Goal: Task Accomplishment & Management: Use online tool/utility

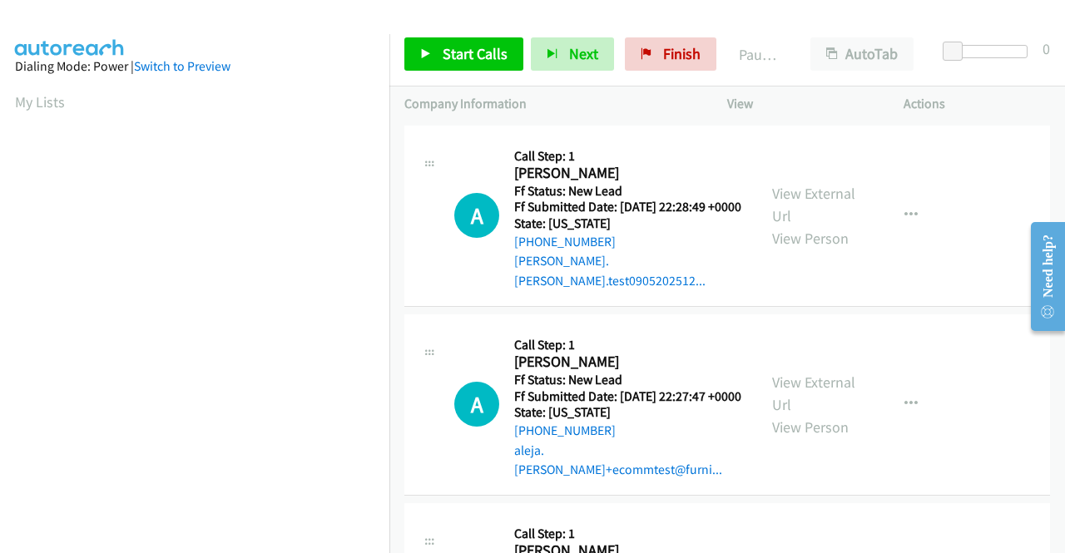
click at [931, 304] on td "A Callback Scheduled Call Step: 1 [PERSON_NAME] America/Anchorage Ff Status: Ne…" at bounding box center [727, 216] width 676 height 189
click at [488, 49] on span "Start Calls" at bounding box center [475, 53] width 65 height 19
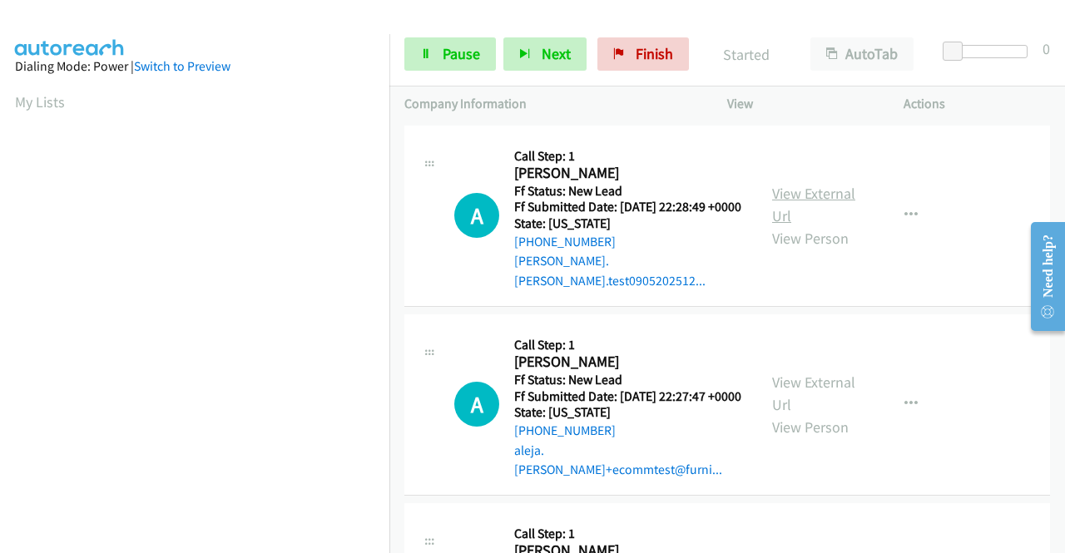
click at [826, 191] on link "View External Url" at bounding box center [813, 205] width 83 height 42
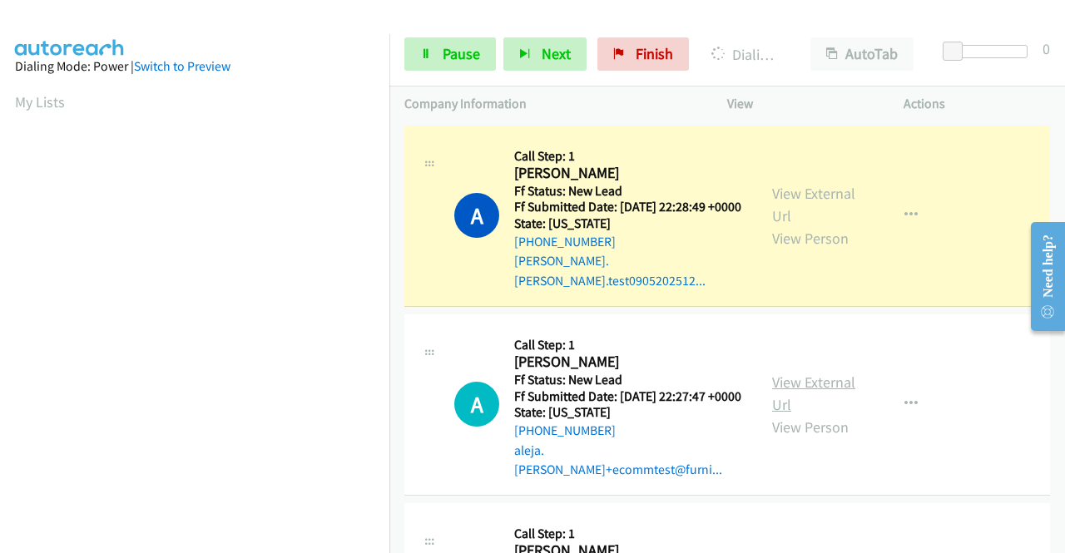
click at [831, 375] on link "View External Url" at bounding box center [813, 394] width 83 height 42
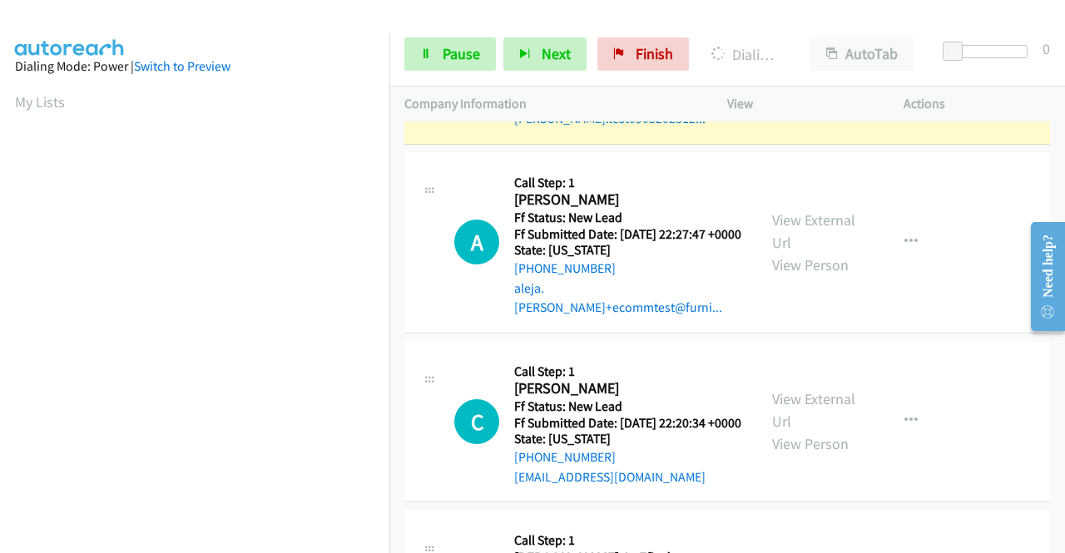
scroll to position [166, 0]
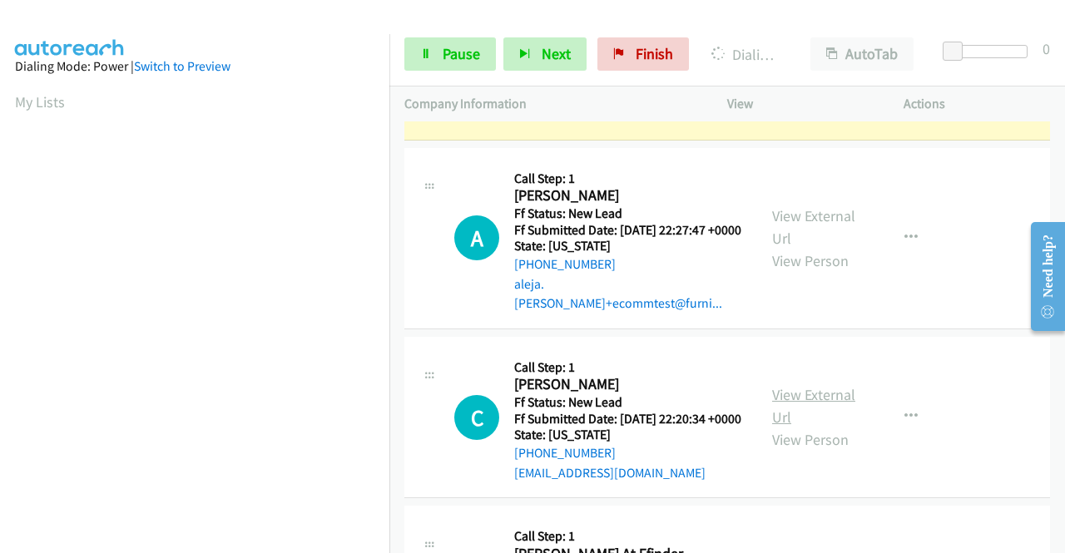
click at [811, 390] on link "View External Url" at bounding box center [813, 406] width 83 height 42
click at [443, 48] on span "Pause" at bounding box center [461, 53] width 37 height 19
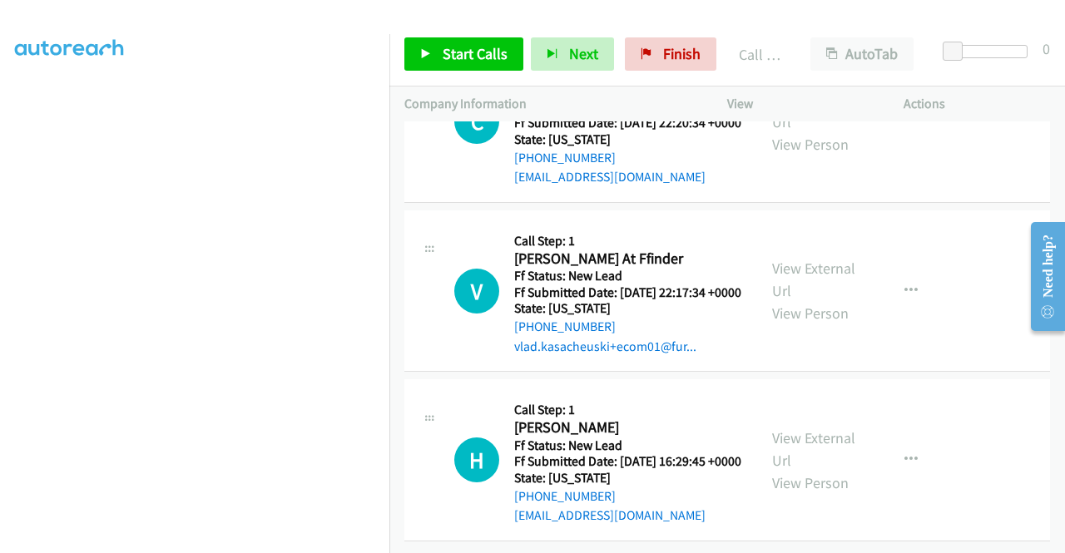
scroll to position [468, 0]
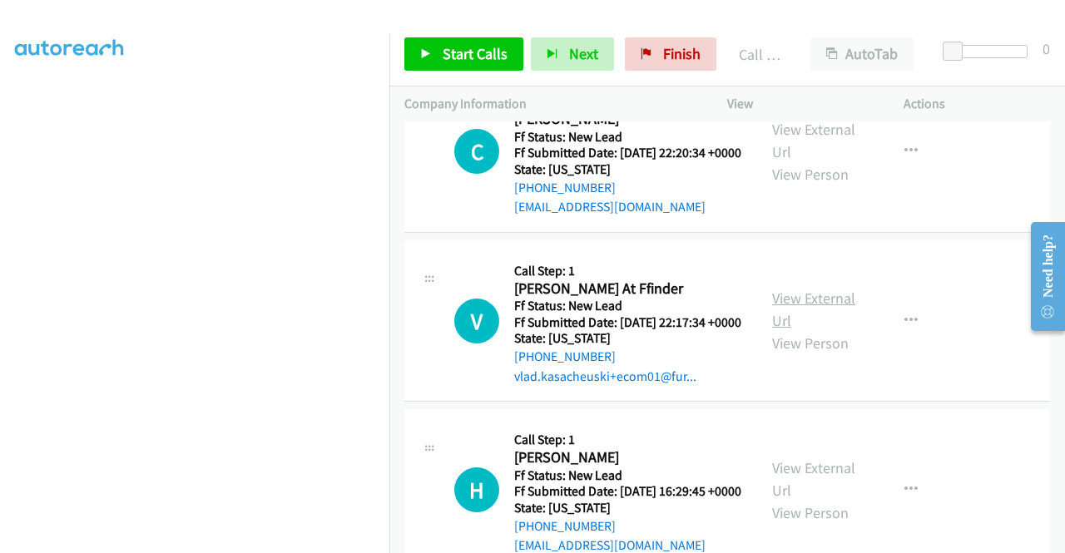
click at [841, 311] on link "View External Url" at bounding box center [813, 310] width 83 height 42
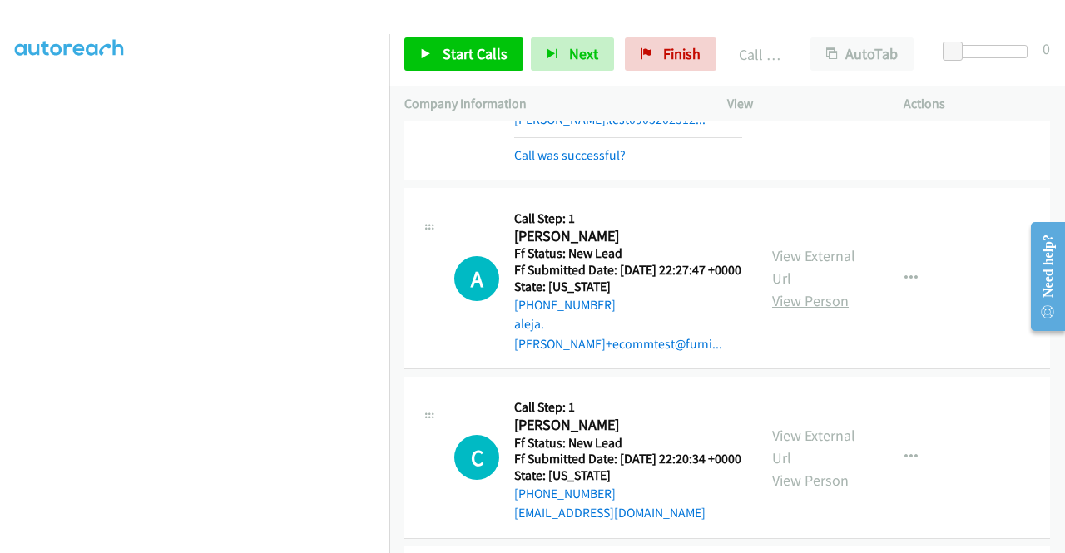
scroll to position [52, 0]
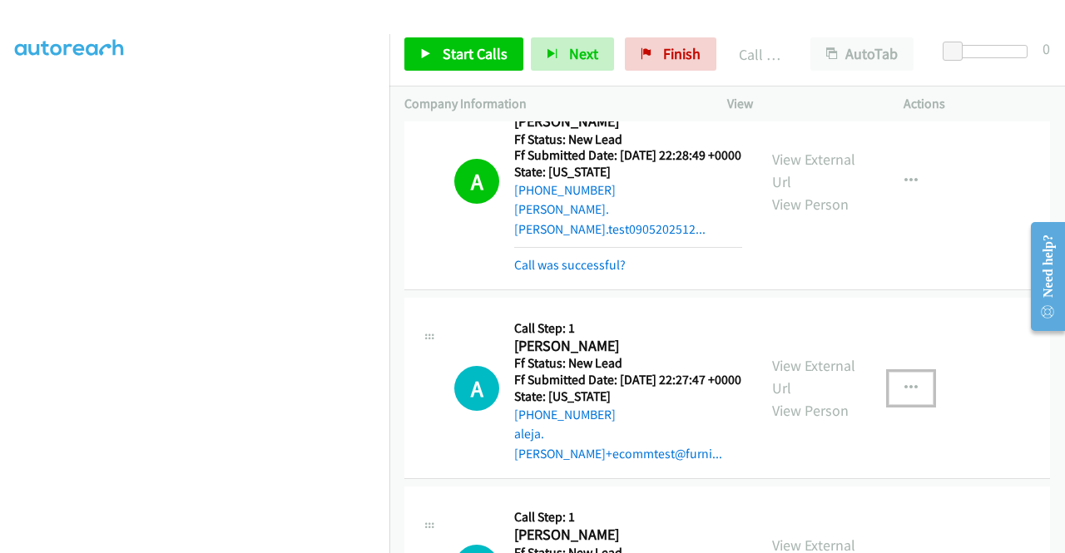
click at [905, 382] on icon "button" at bounding box center [911, 388] width 13 height 13
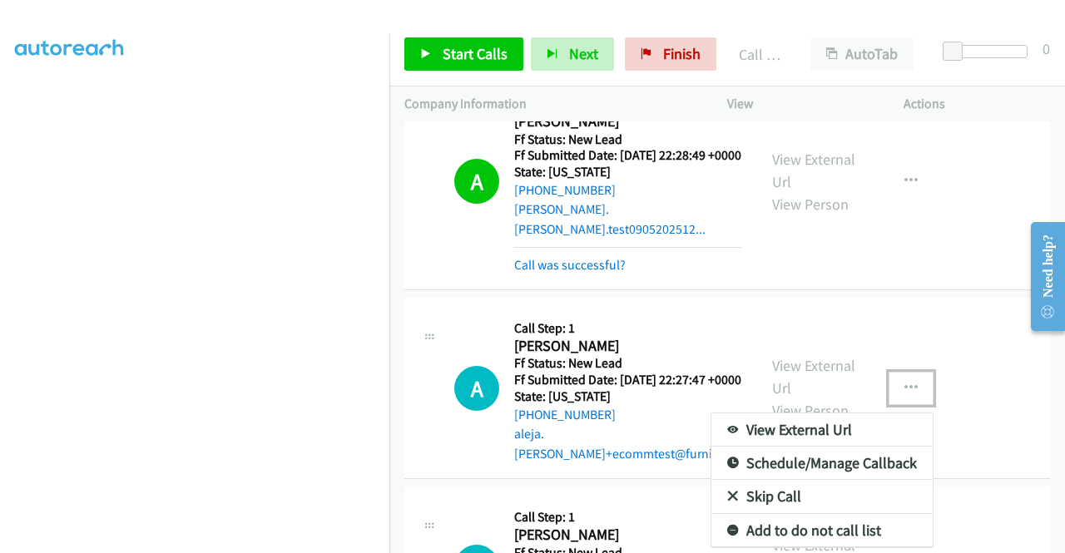
click at [829, 489] on link "Skip Call" at bounding box center [822, 496] width 221 height 33
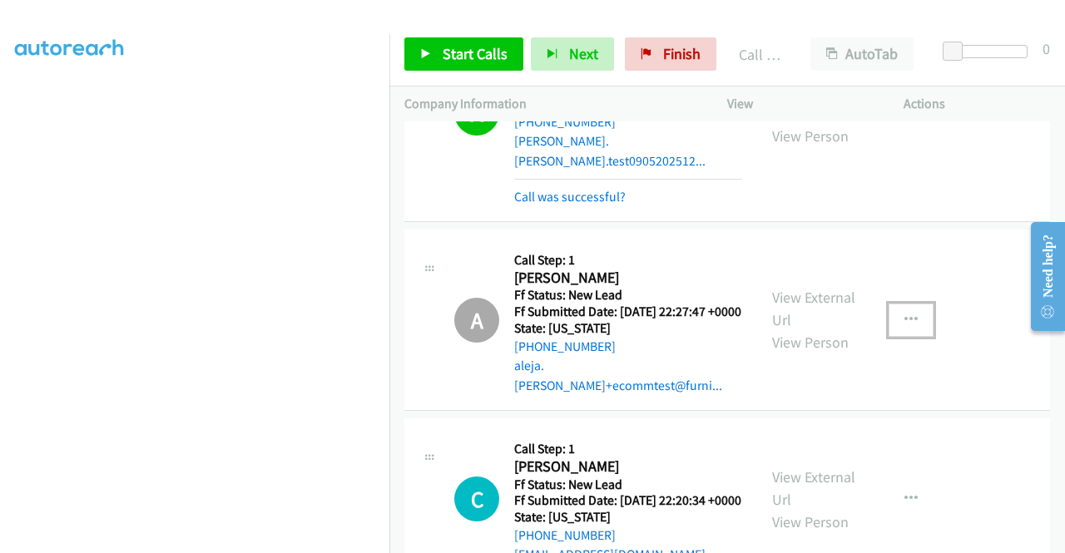
scroll to position [218, 0]
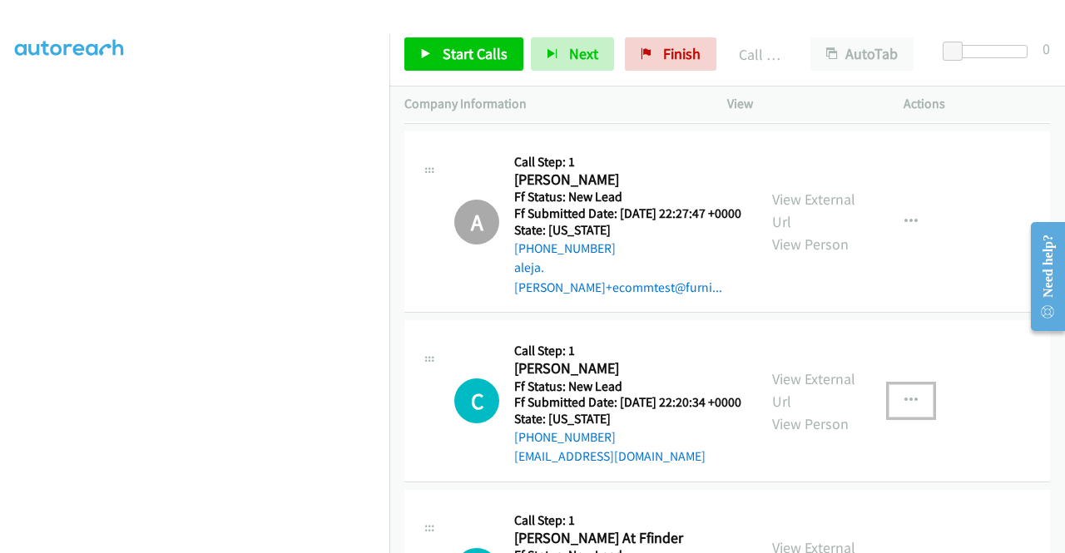
click at [905, 405] on icon "button" at bounding box center [911, 400] width 13 height 13
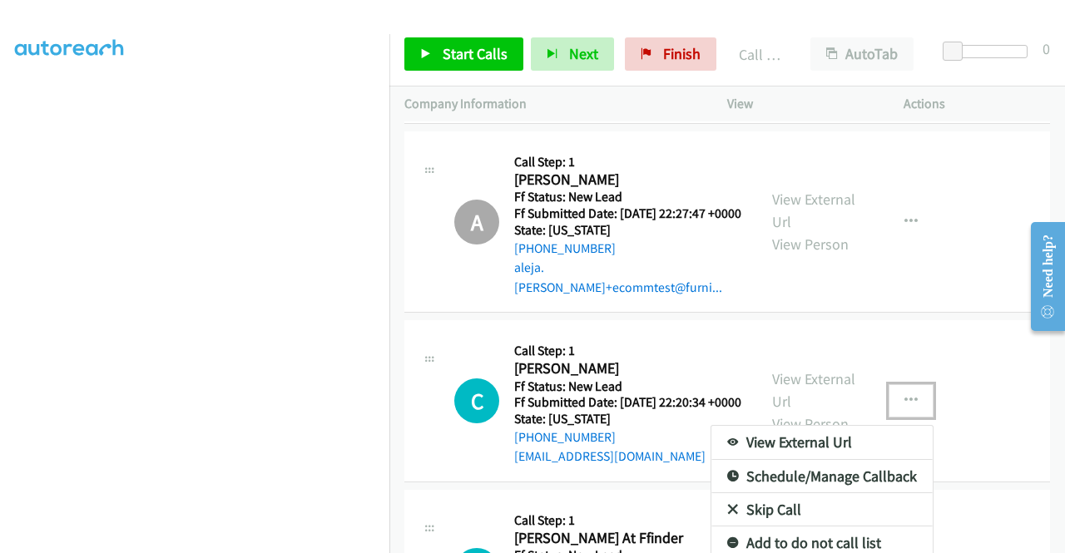
click at [842, 513] on link "Skip Call" at bounding box center [822, 510] width 221 height 33
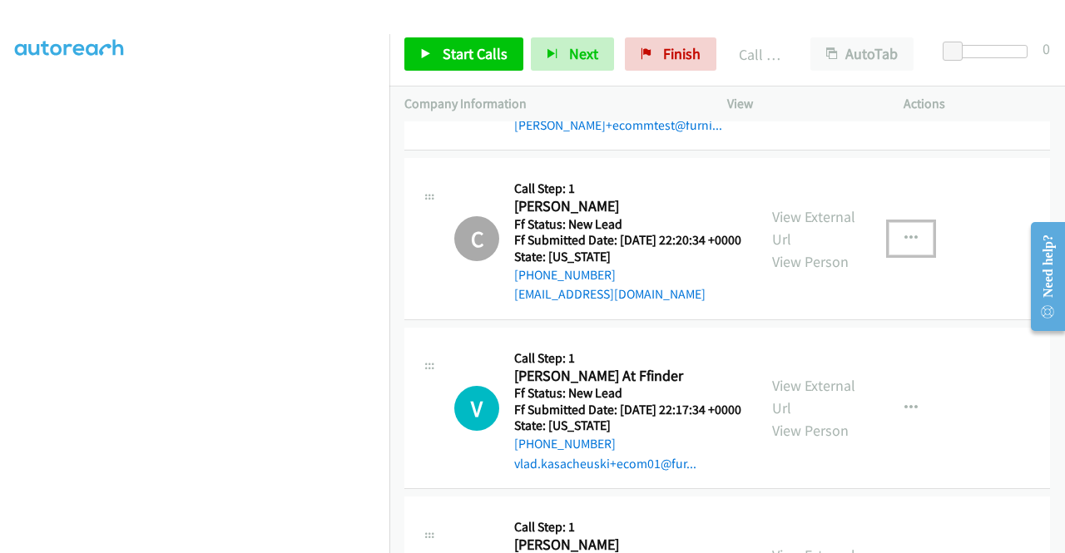
scroll to position [384, 0]
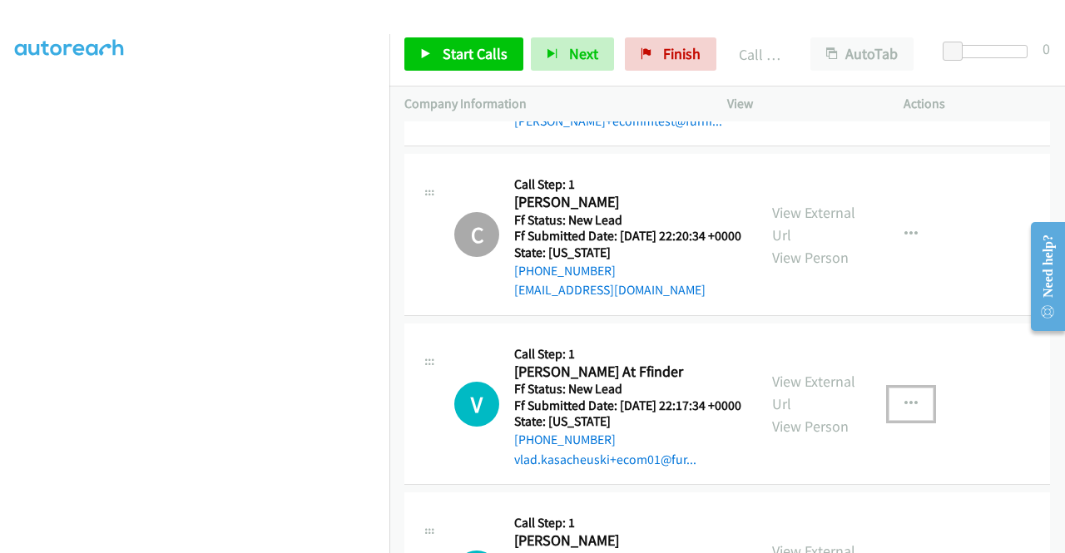
click at [905, 411] on icon "button" at bounding box center [911, 404] width 13 height 13
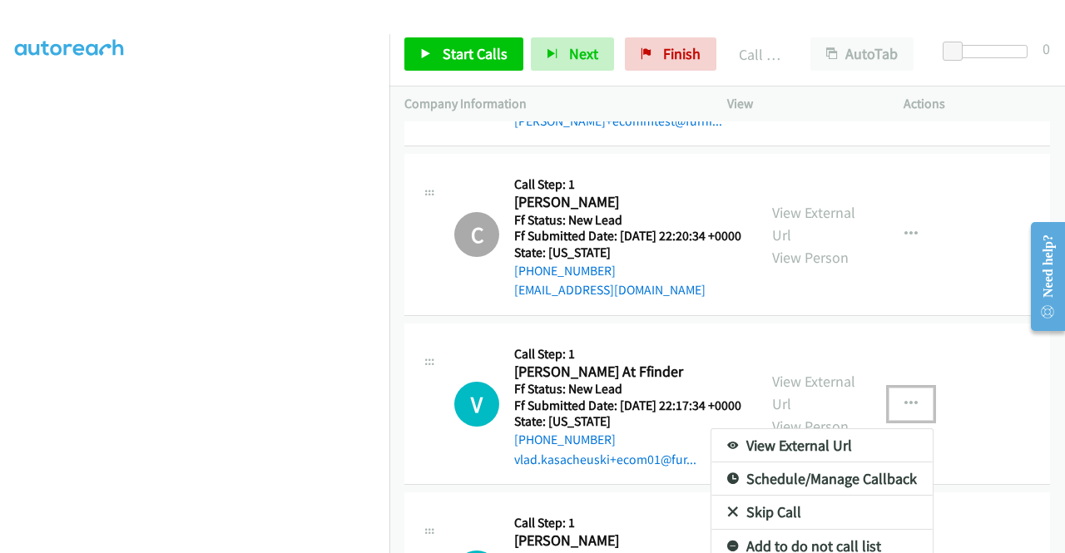
click at [830, 525] on link "Skip Call" at bounding box center [822, 512] width 221 height 33
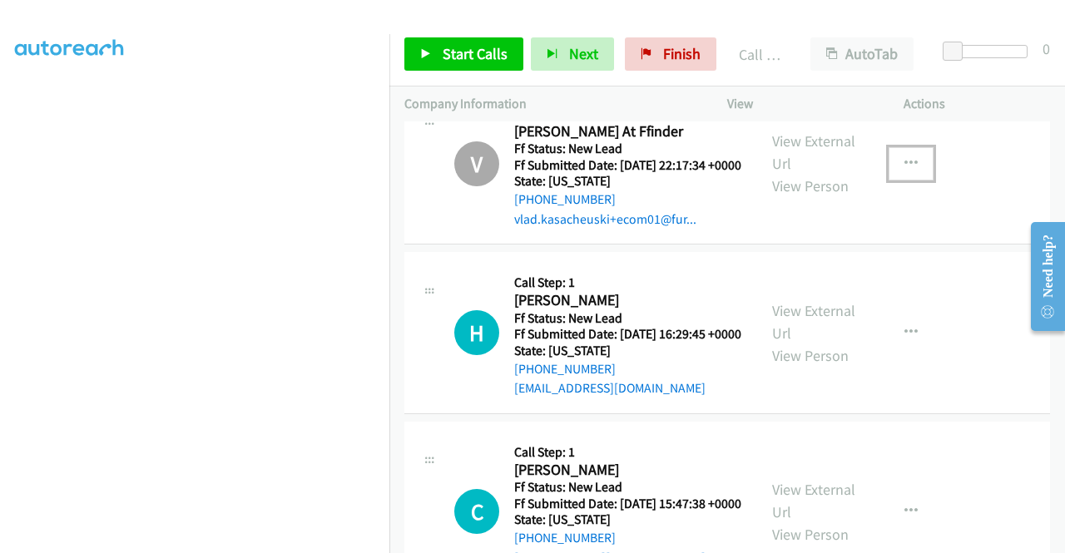
scroll to position [634, 0]
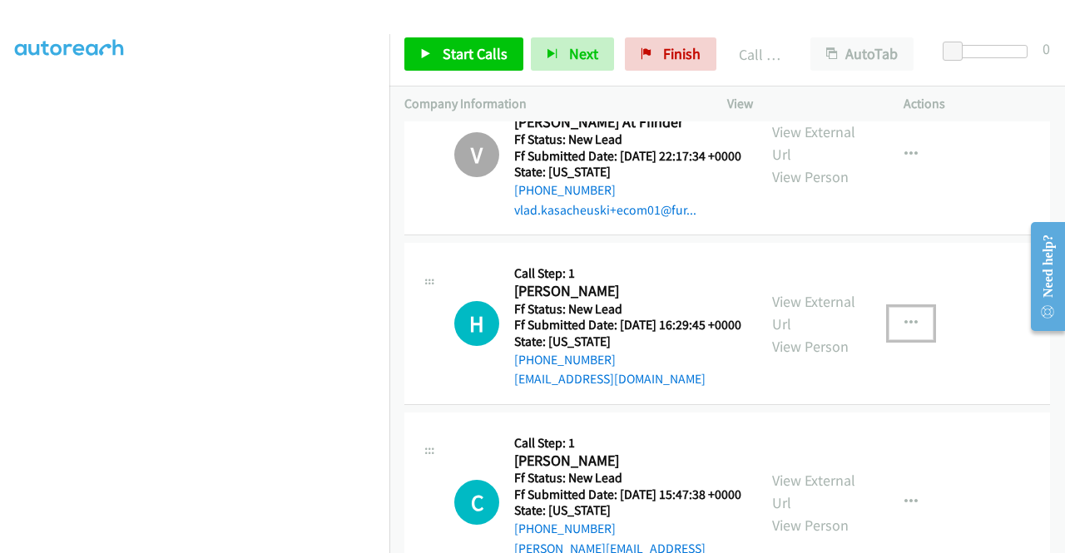
click at [905, 330] on icon "button" at bounding box center [911, 323] width 13 height 13
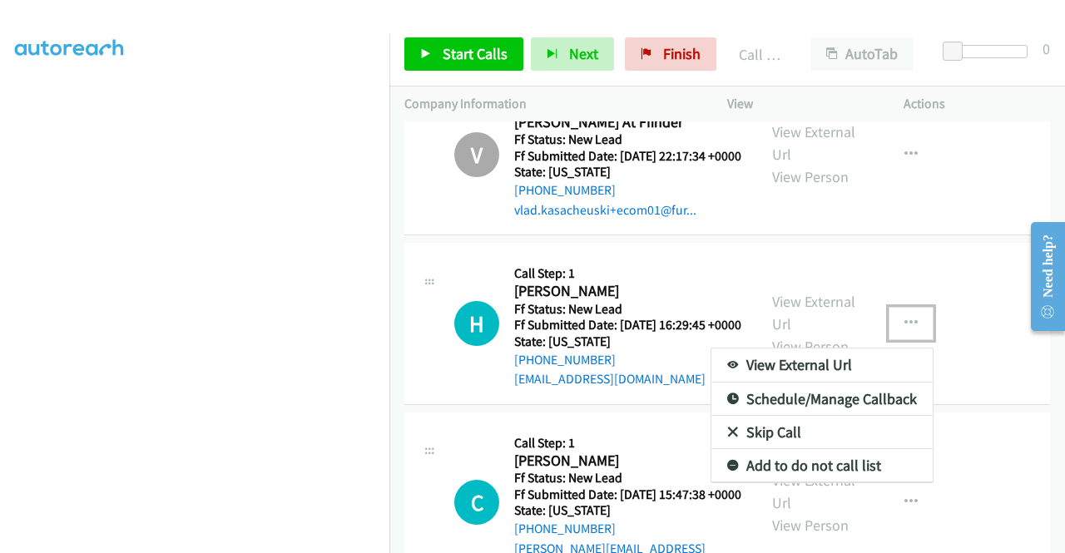
click at [965, 310] on div at bounding box center [532, 276] width 1065 height 553
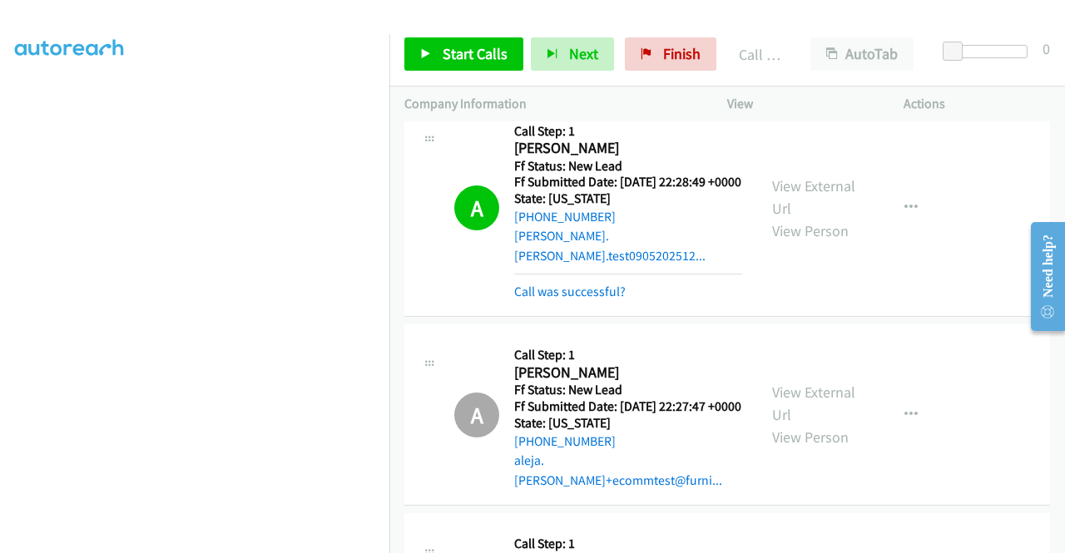
scroll to position [0, 0]
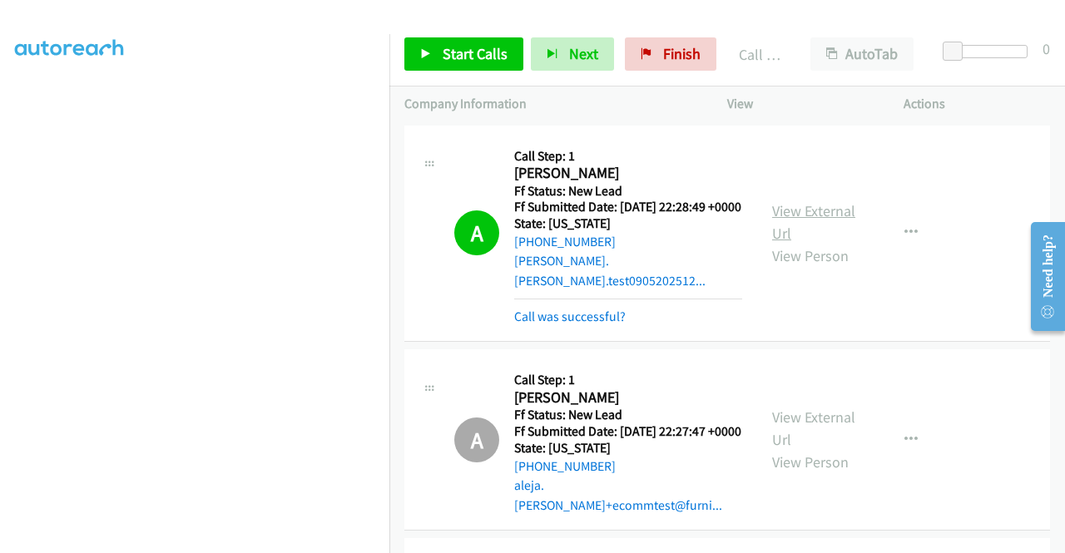
click at [809, 209] on link "View External Url" at bounding box center [813, 222] width 83 height 42
click at [836, 419] on link "View External Url" at bounding box center [813, 429] width 83 height 42
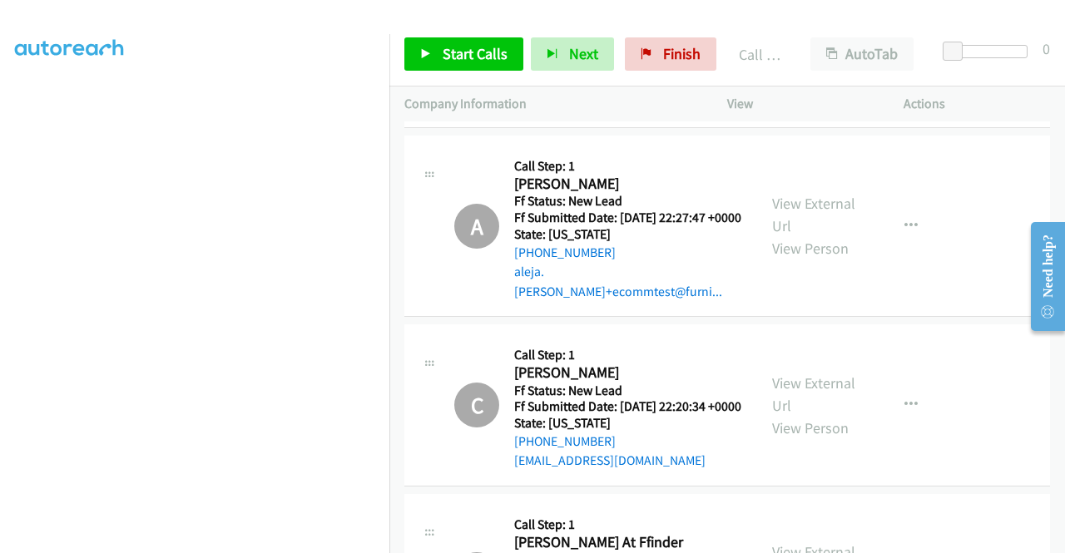
scroll to position [250, 0]
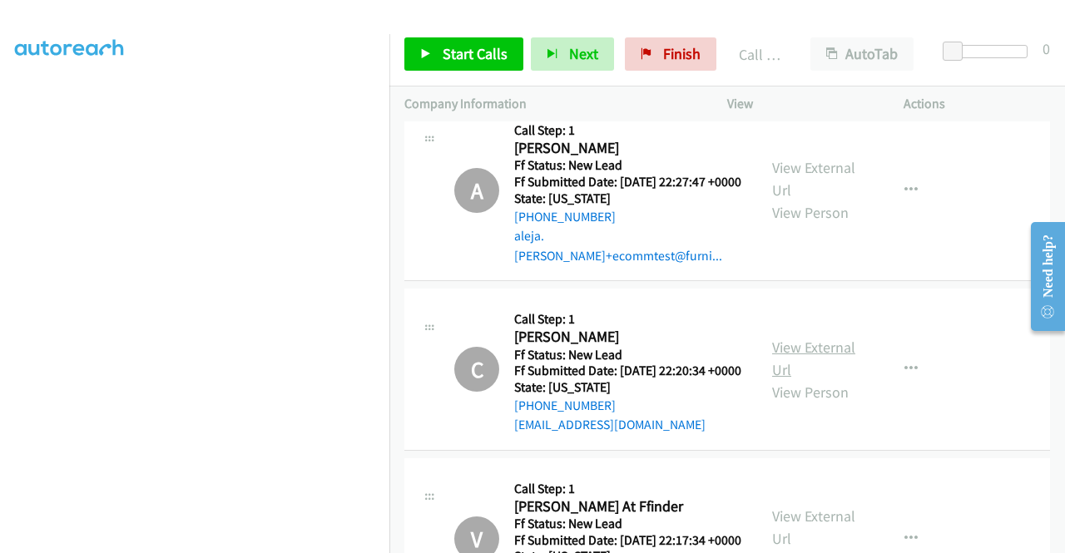
click at [837, 350] on link "View External Url" at bounding box center [813, 359] width 83 height 42
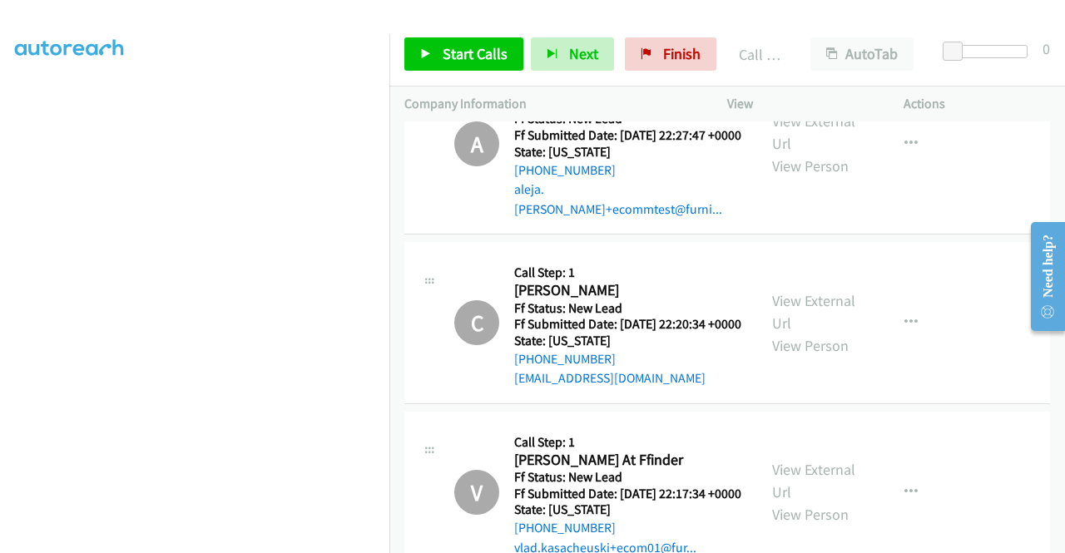
scroll to position [416, 0]
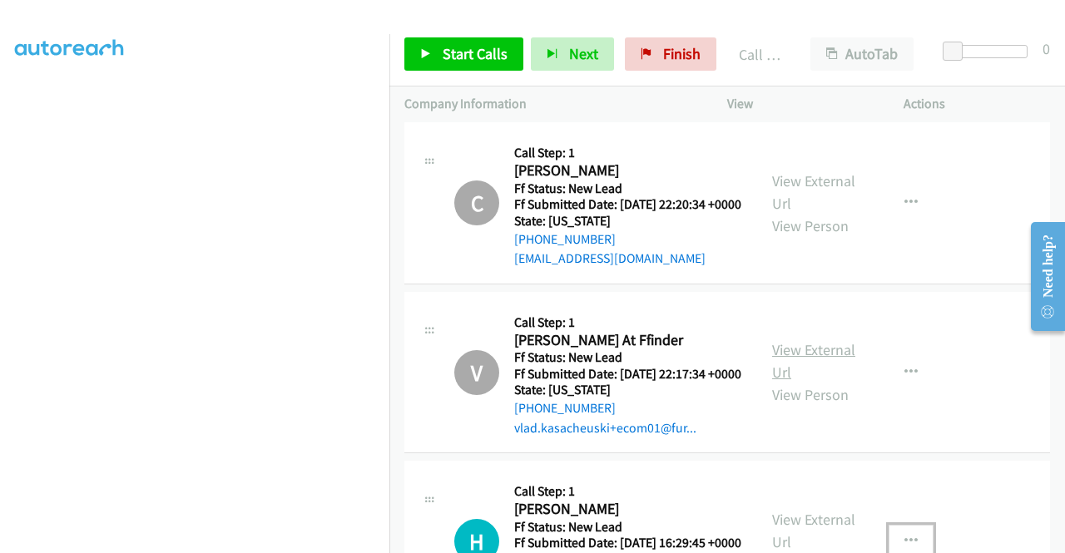
click at [839, 366] on link "View External Url" at bounding box center [813, 361] width 83 height 42
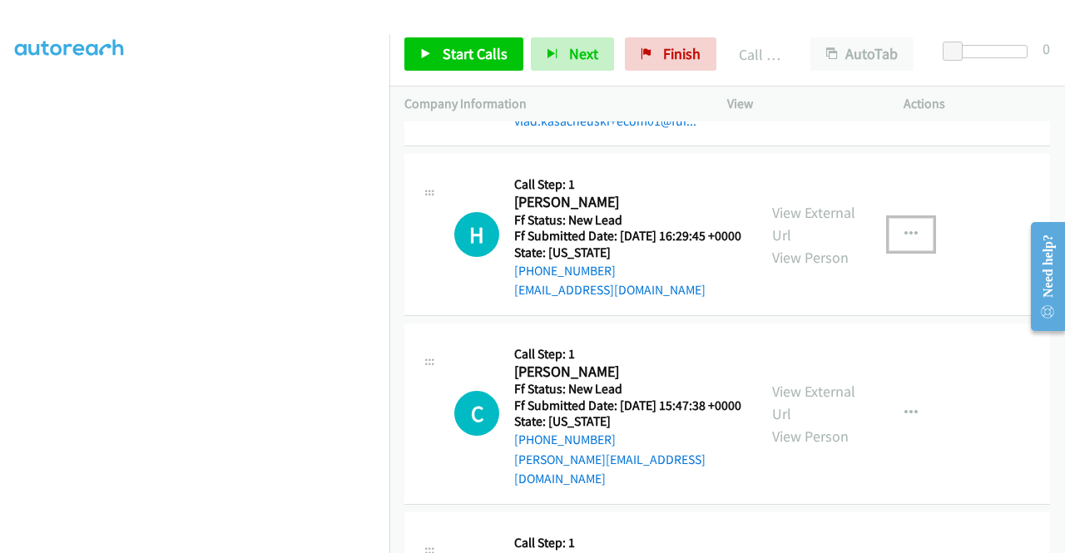
scroll to position [749, 0]
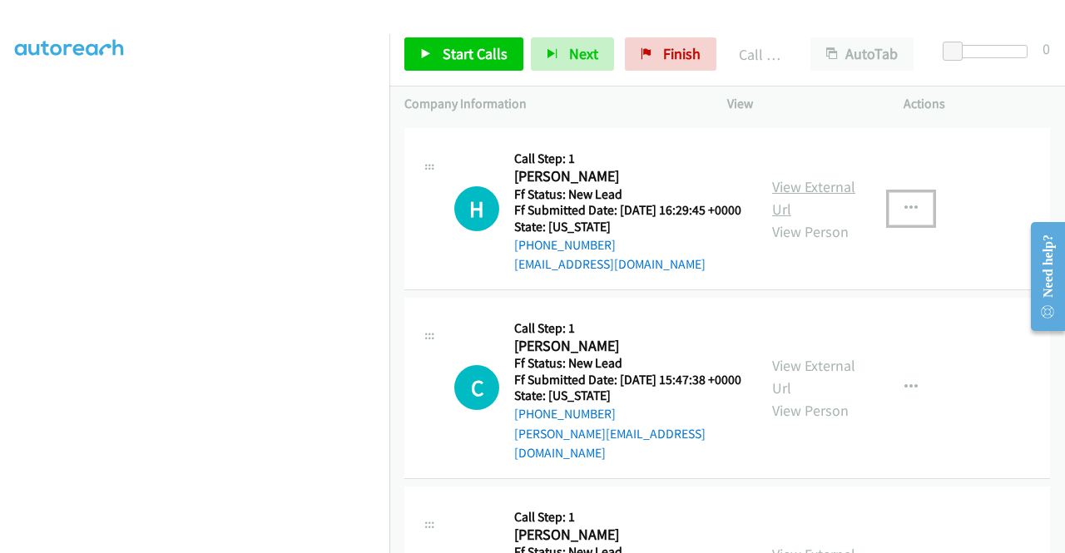
click at [825, 219] on link "View External Url" at bounding box center [813, 198] width 83 height 42
click at [841, 398] on link "View External Url" at bounding box center [813, 377] width 83 height 42
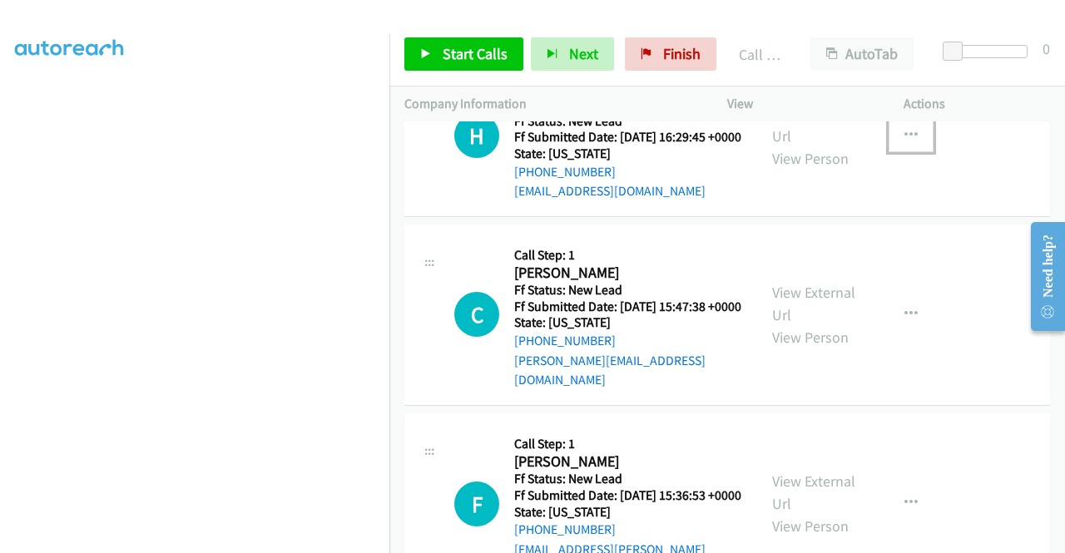
scroll to position [915, 0]
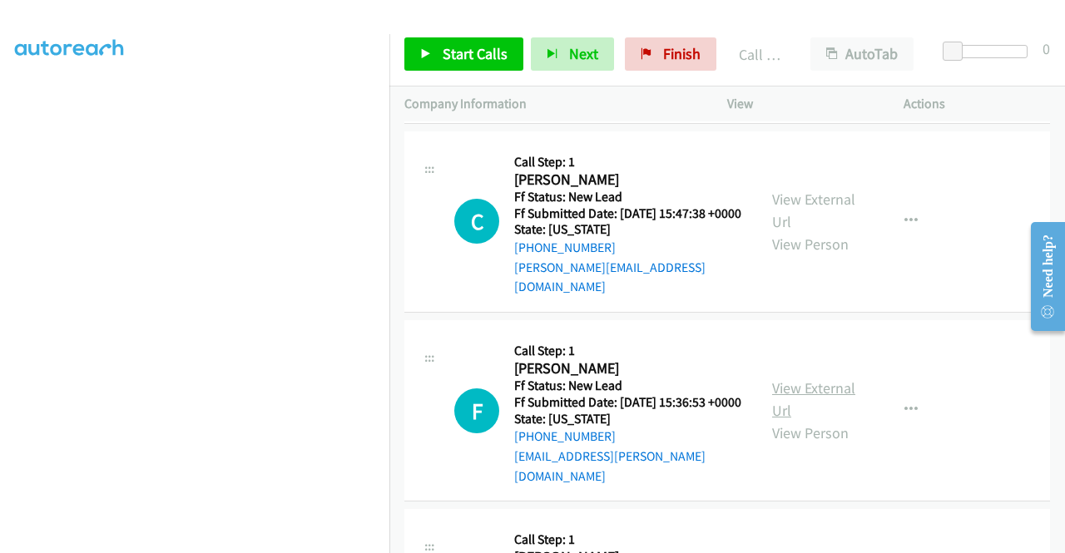
click at [821, 419] on link "View External Url" at bounding box center [813, 400] width 83 height 42
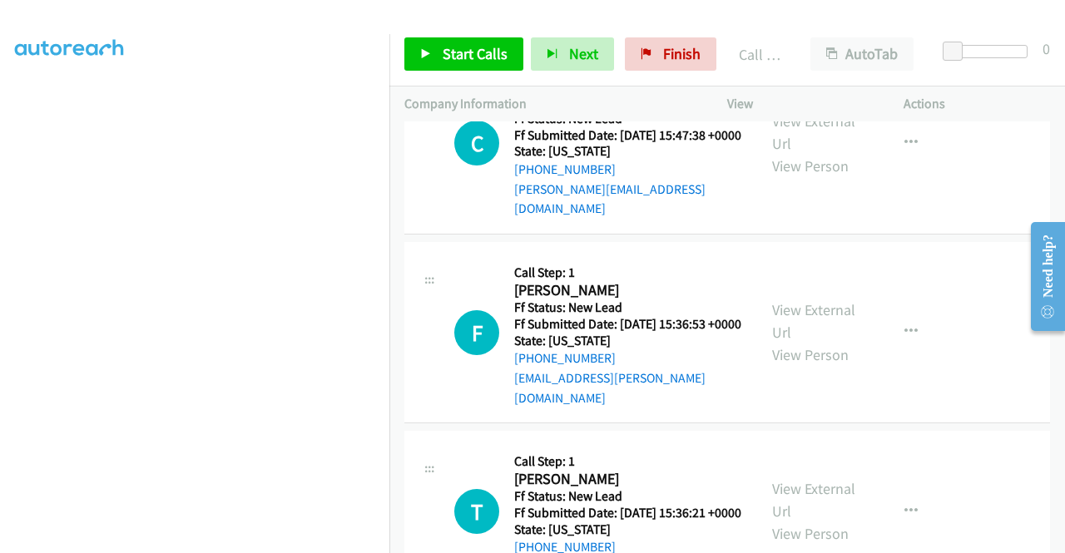
scroll to position [1082, 0]
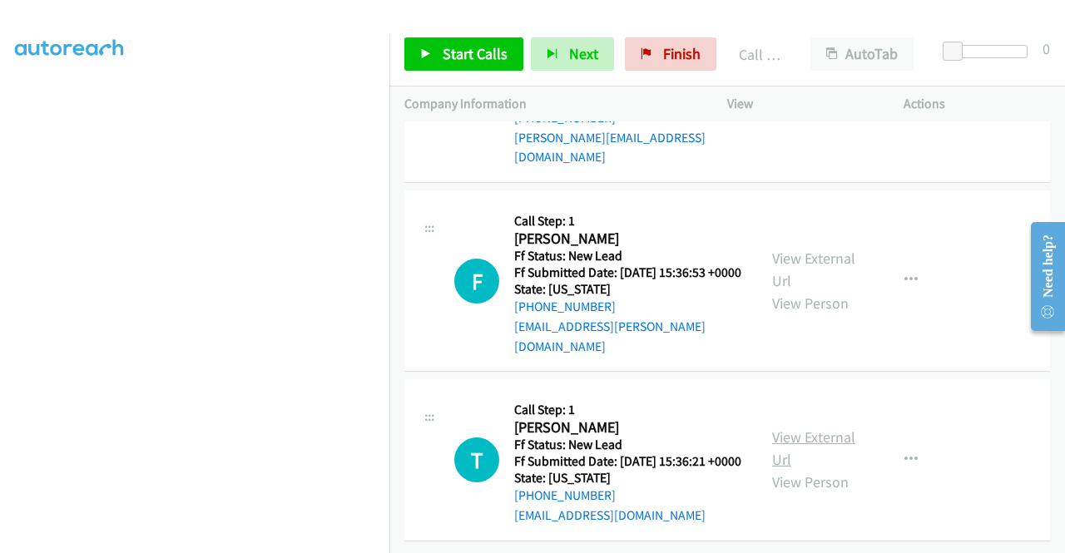
click at [825, 442] on link "View External Url" at bounding box center [813, 449] width 83 height 42
click at [502, 62] on span "Start Calls" at bounding box center [475, 53] width 65 height 19
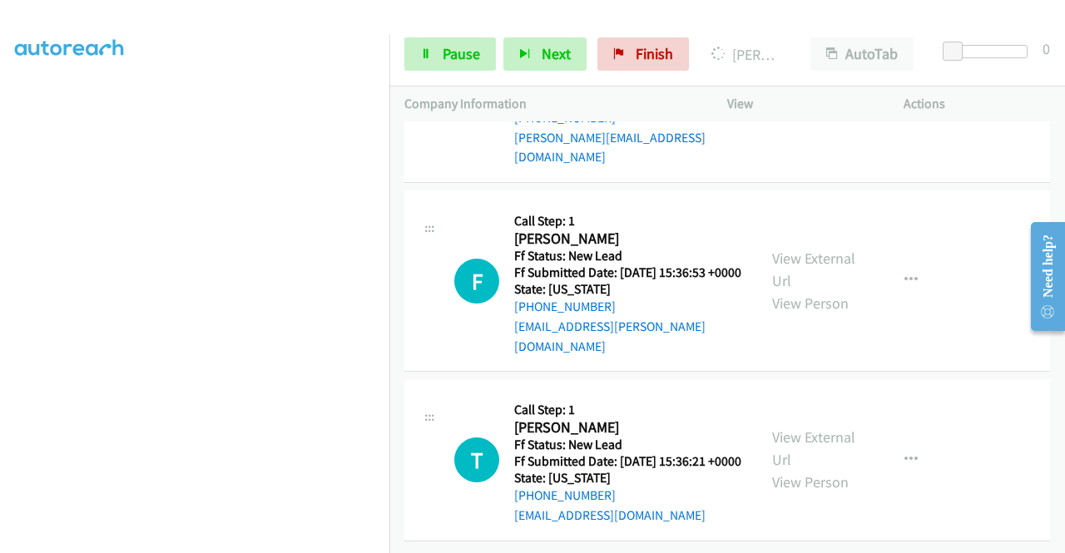
click at [955, 345] on td "F Callback Scheduled Call Step: 1 [PERSON_NAME] America/Los_Angeles Ff Status: …" at bounding box center [727, 281] width 676 height 189
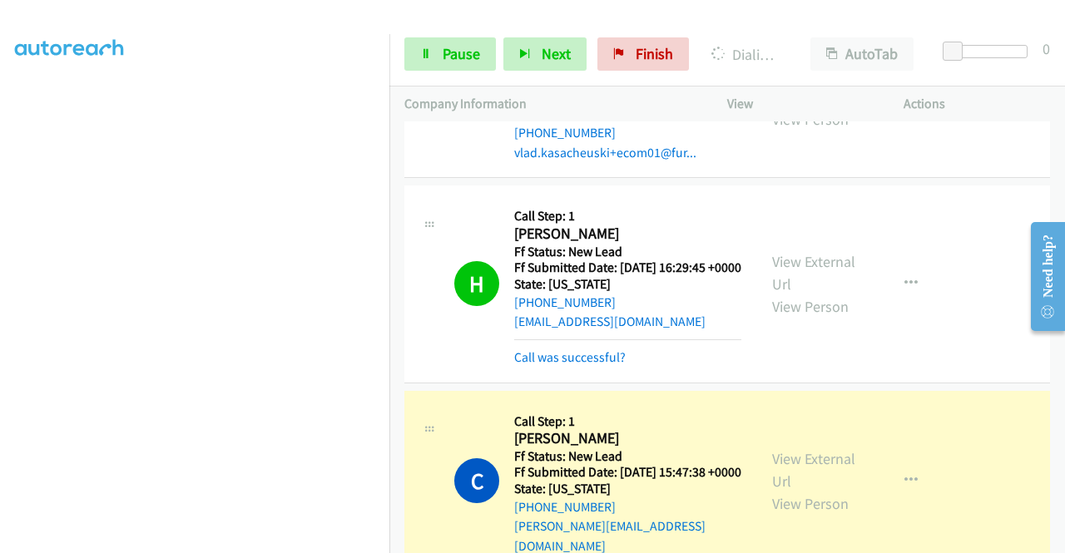
scroll to position [0, 0]
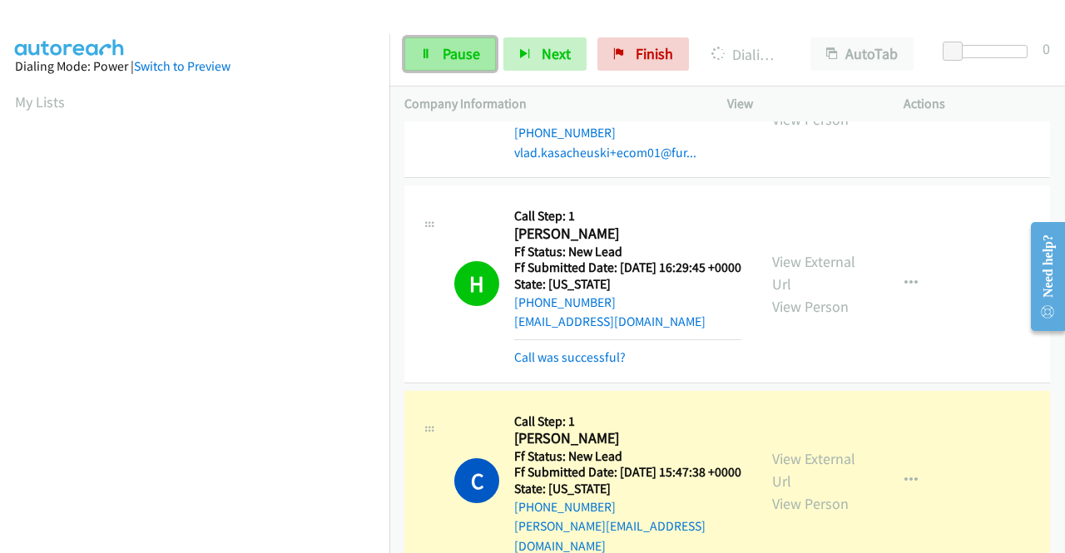
click at [460, 49] on span "Pause" at bounding box center [461, 53] width 37 height 19
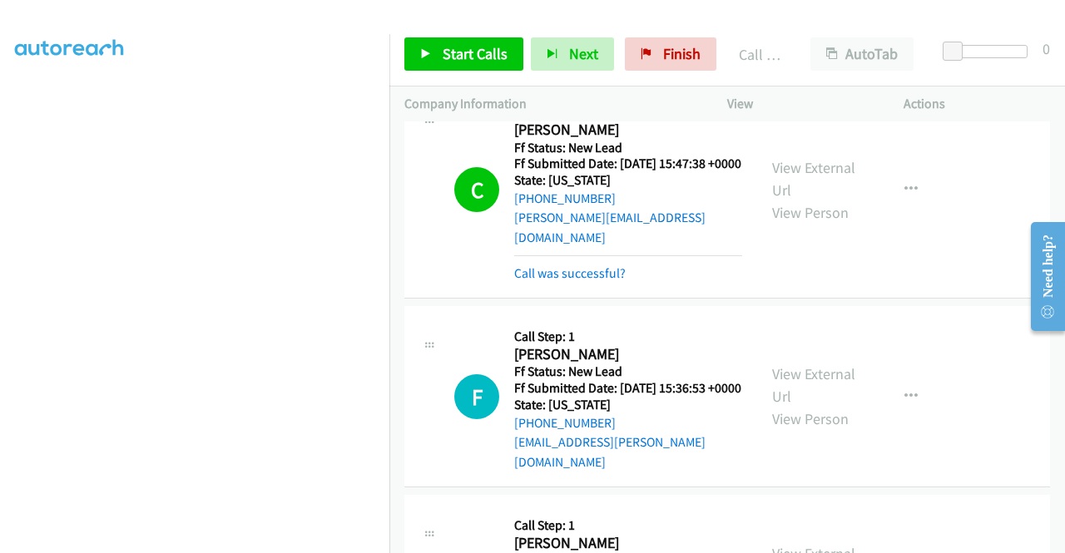
scroll to position [1024, 0]
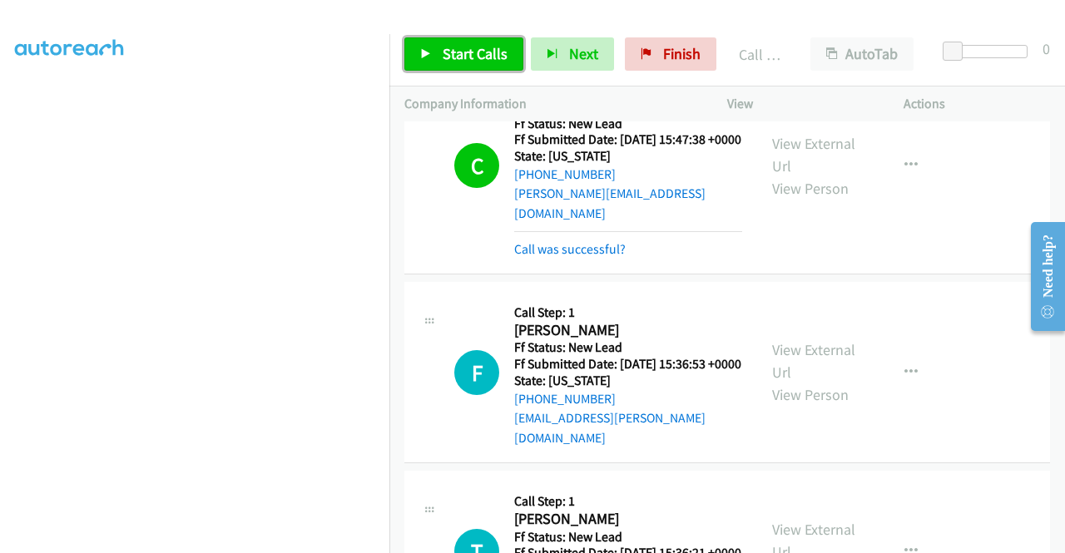
click at [464, 57] on span "Start Calls" at bounding box center [475, 53] width 65 height 19
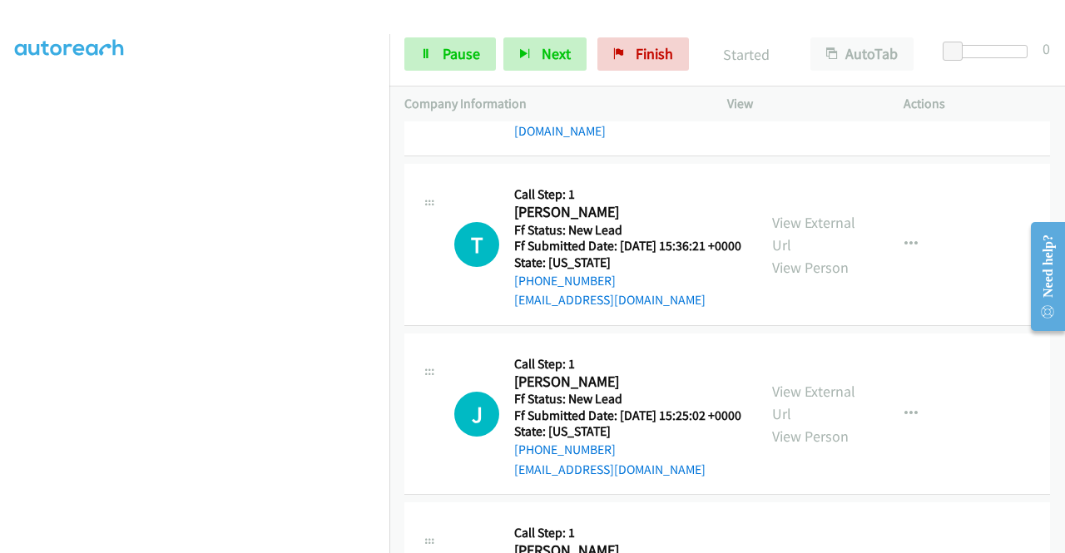
scroll to position [1357, 0]
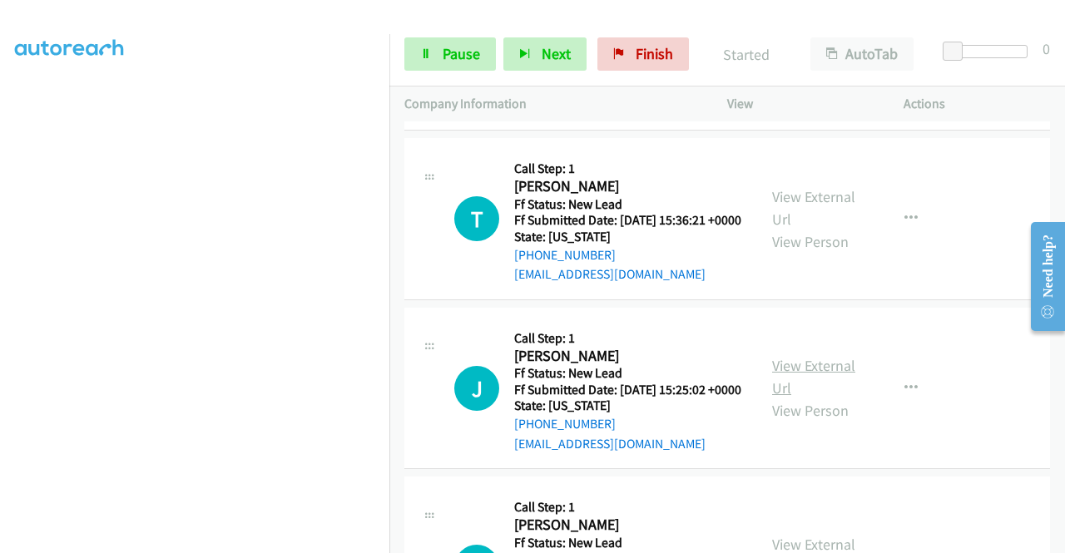
click at [835, 398] on link "View External Url" at bounding box center [813, 377] width 83 height 42
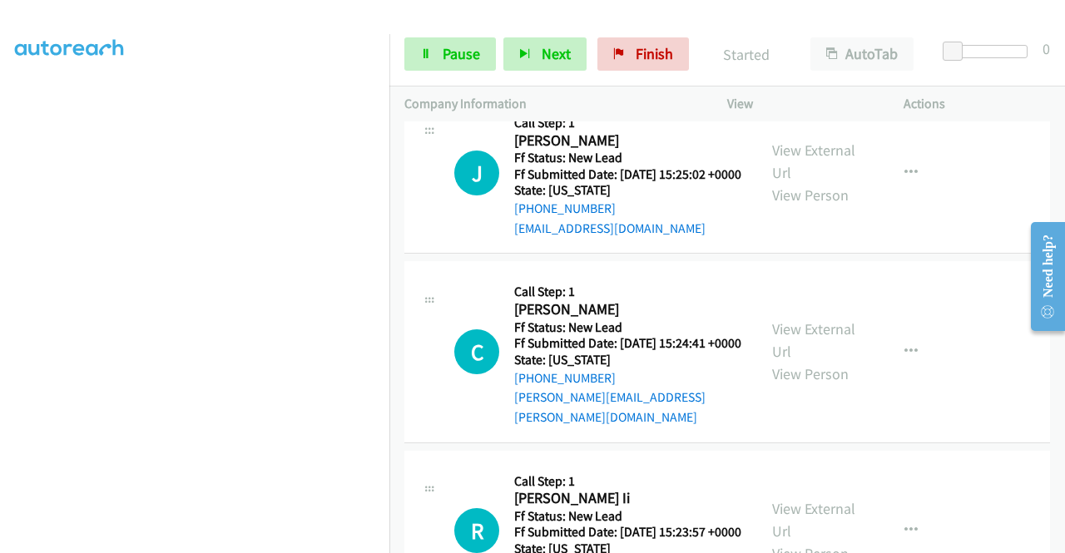
scroll to position [1607, 0]
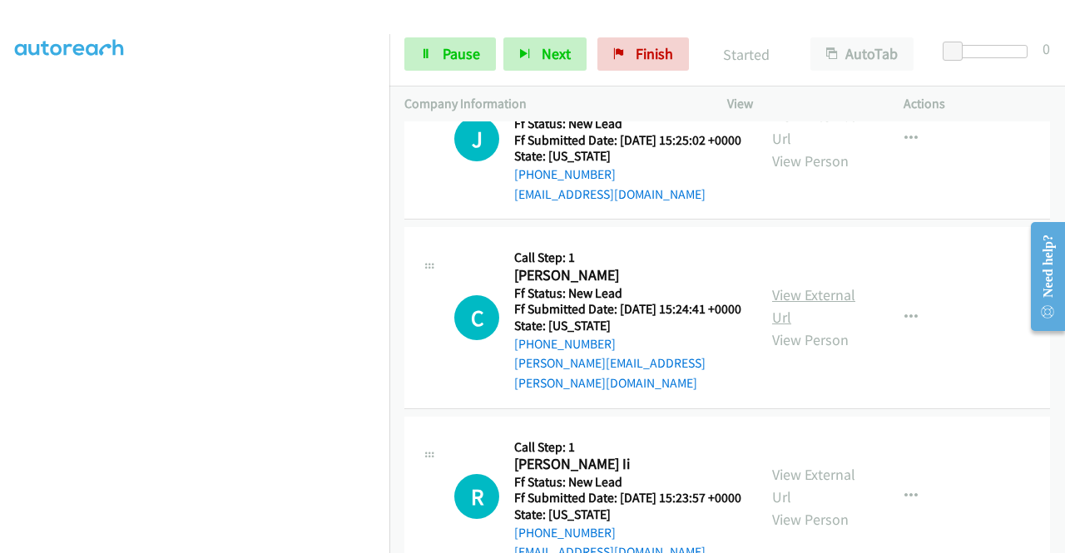
click at [831, 327] on link "View External Url" at bounding box center [813, 306] width 83 height 42
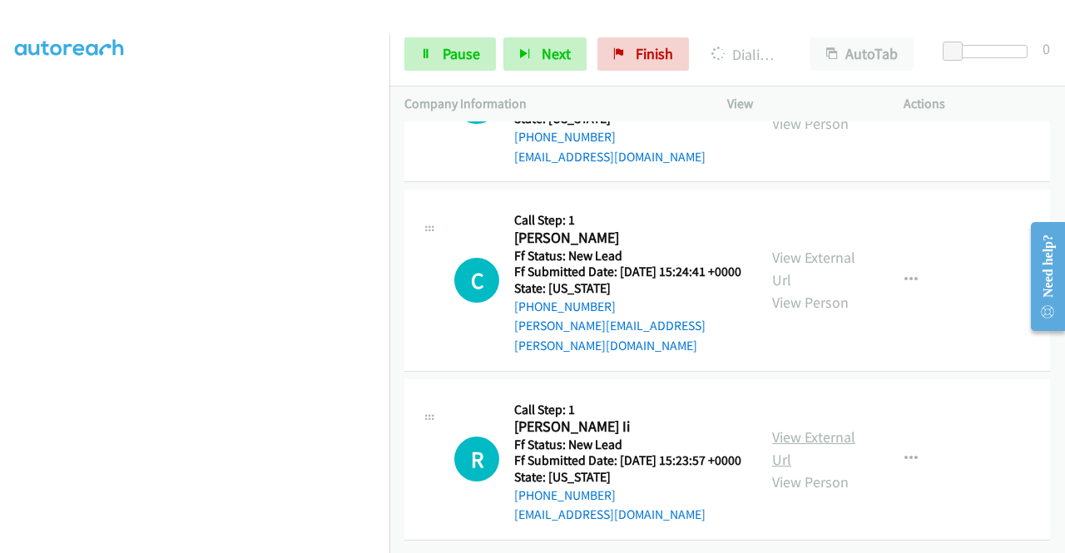
scroll to position [1734, 0]
click at [828, 428] on link "View External Url" at bounding box center [813, 449] width 83 height 42
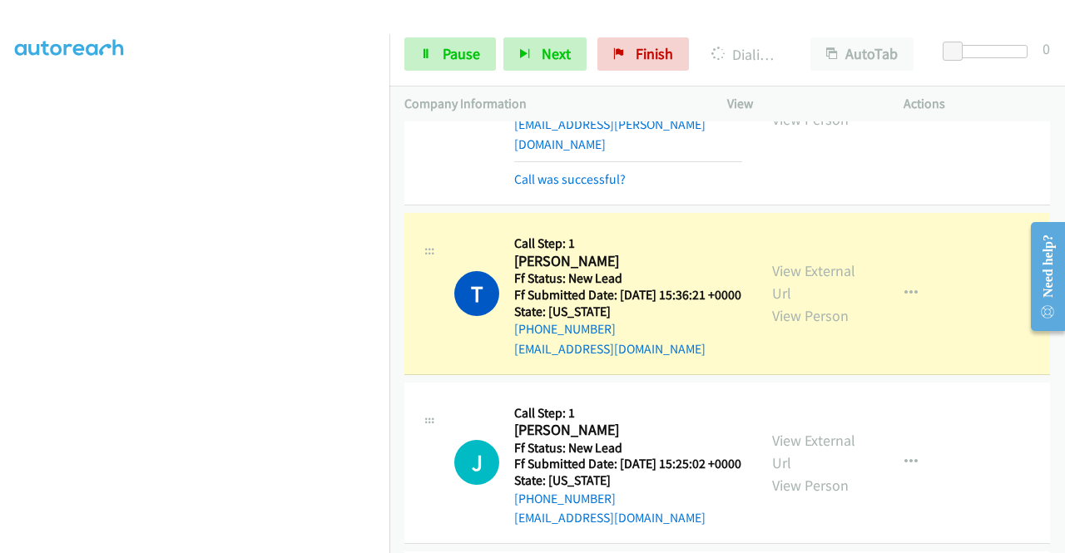
scroll to position [0, 0]
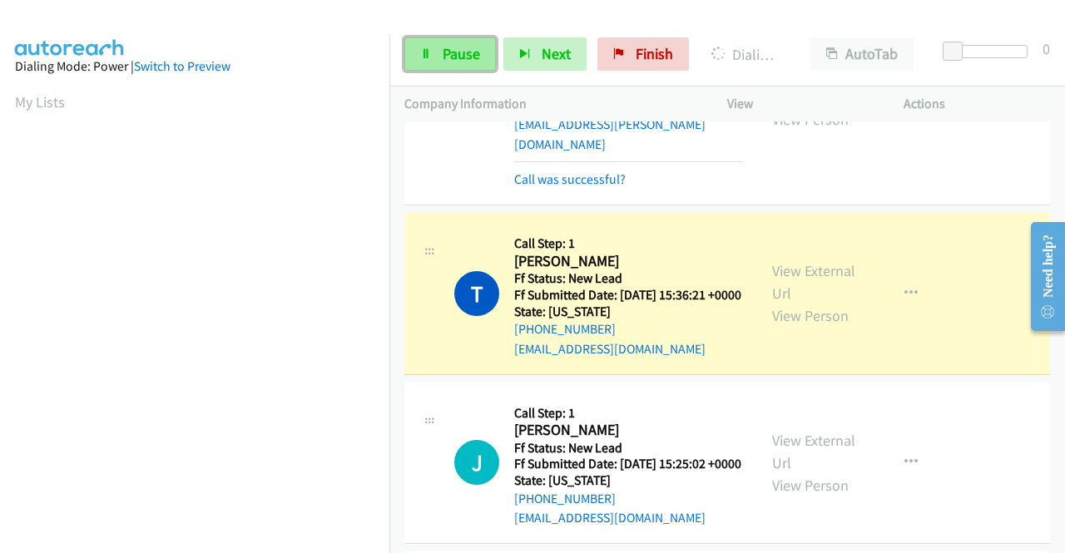
click at [430, 51] on icon at bounding box center [426, 55] width 12 height 12
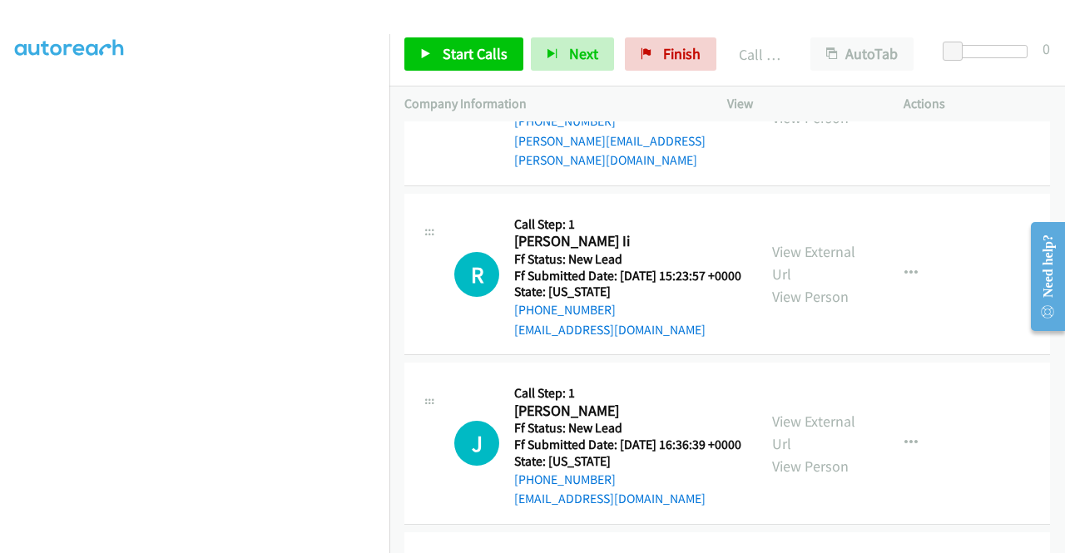
scroll to position [1984, 0]
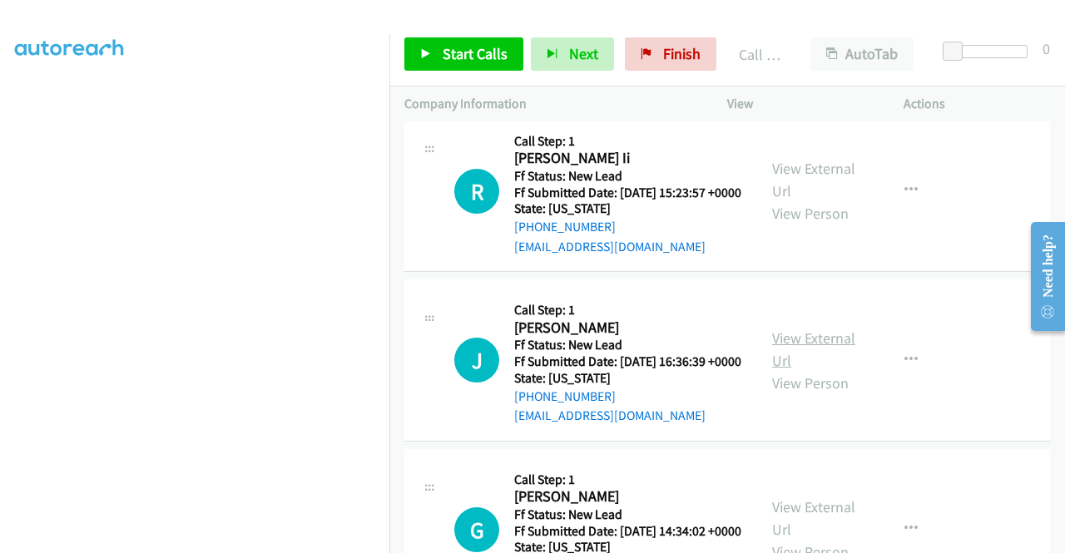
click at [823, 370] on link "View External Url" at bounding box center [813, 350] width 83 height 42
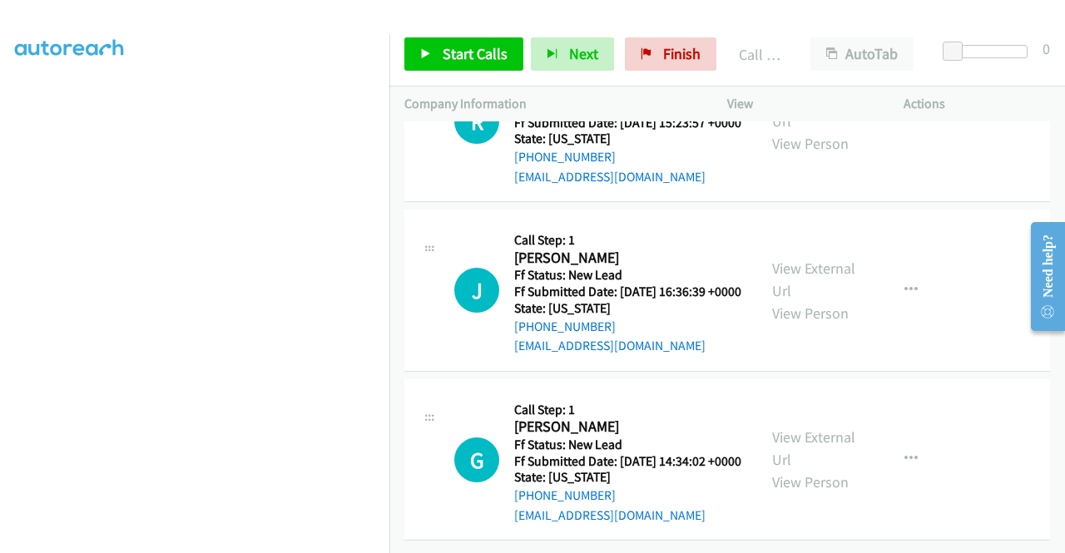
scroll to position [2175, 0]
click at [794, 428] on link "View External Url" at bounding box center [813, 449] width 83 height 42
click at [484, 49] on span "Start Calls" at bounding box center [475, 53] width 65 height 19
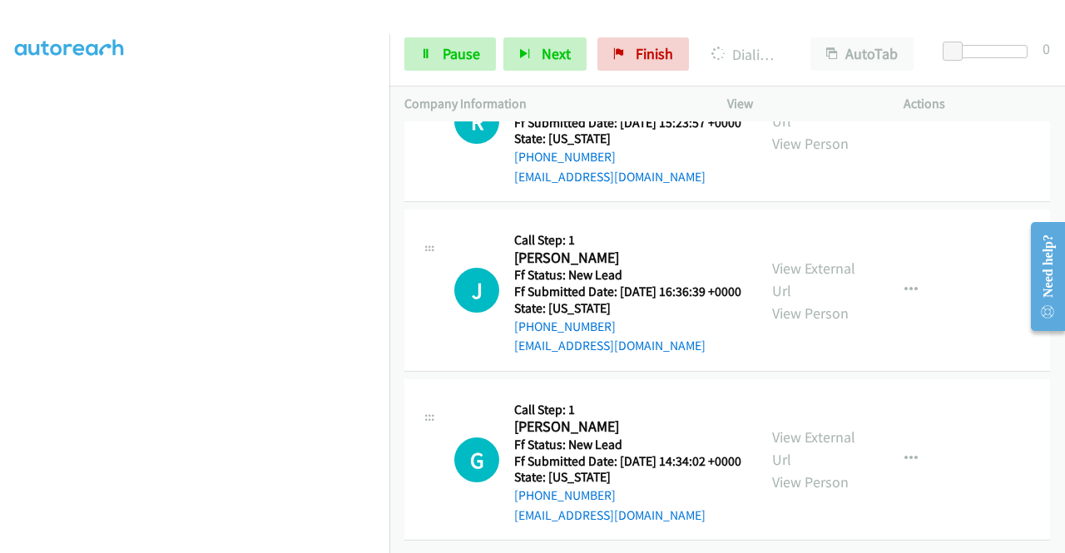
scroll to position [0, 0]
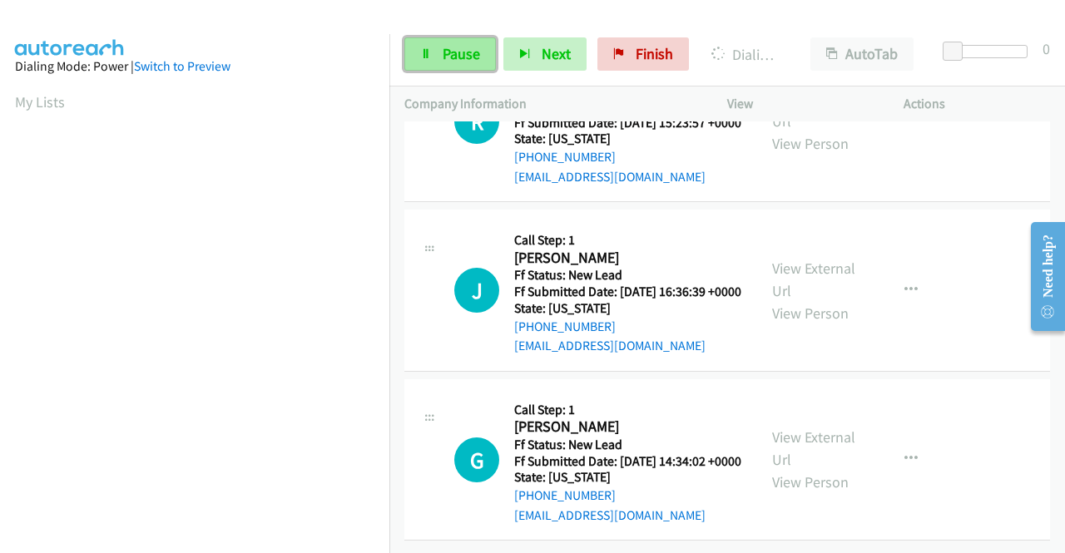
click at [458, 62] on span "Pause" at bounding box center [461, 53] width 37 height 19
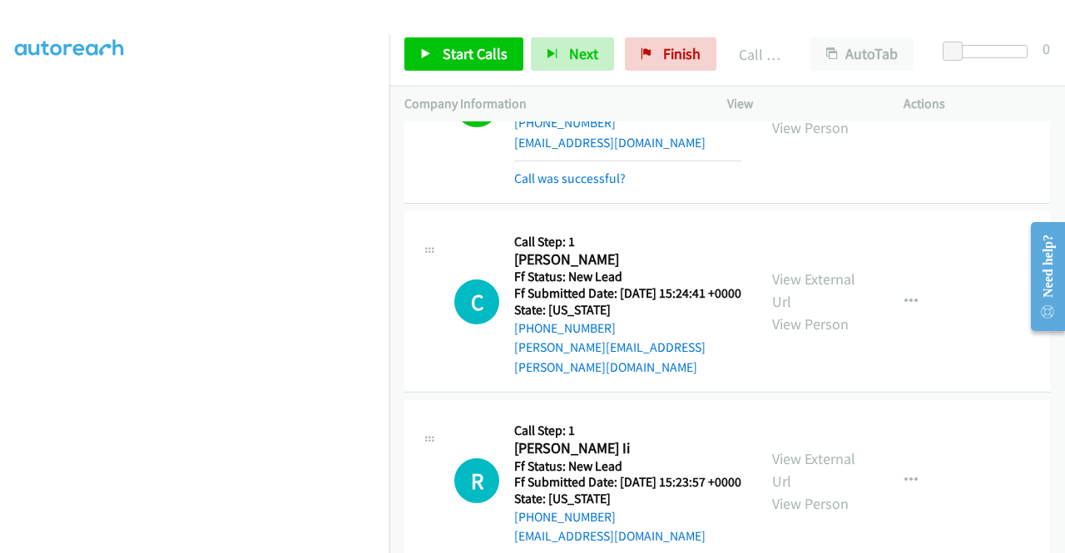
scroll to position [1711, 0]
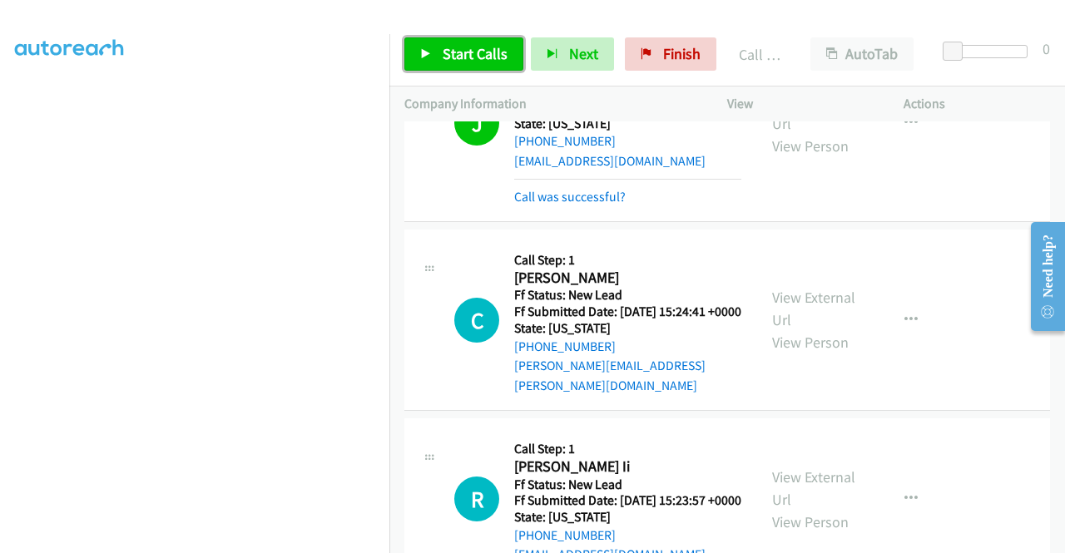
click at [432, 59] on link "Start Calls" at bounding box center [463, 53] width 119 height 33
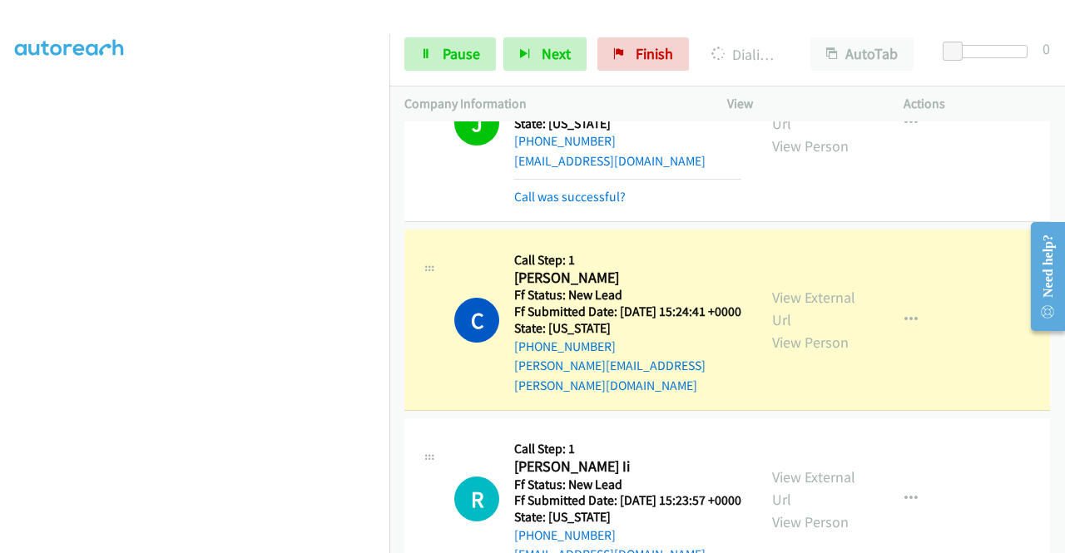
scroll to position [0, 0]
drag, startPoint x: 478, startPoint y: 44, endPoint x: 506, endPoint y: 27, distance: 33.3
click at [478, 44] on span "Pause" at bounding box center [461, 53] width 37 height 19
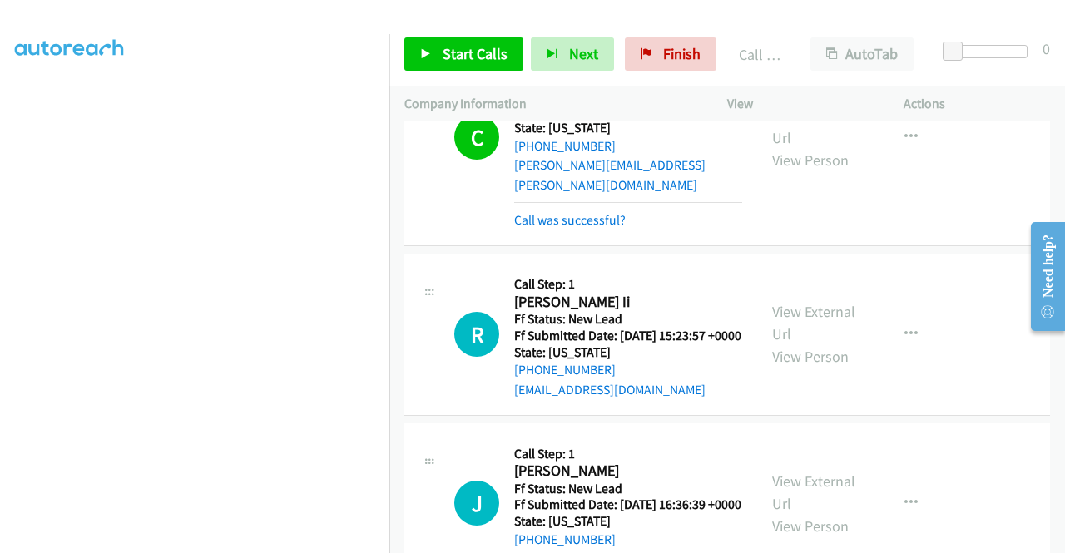
scroll to position [1877, 0]
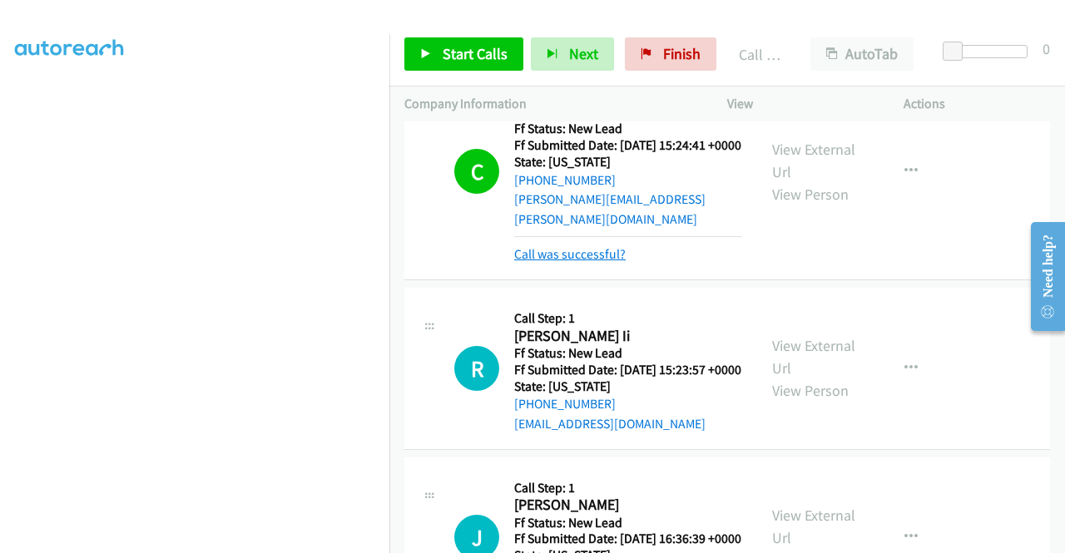
click at [594, 262] on link "Call was successful?" at bounding box center [570, 254] width 112 height 16
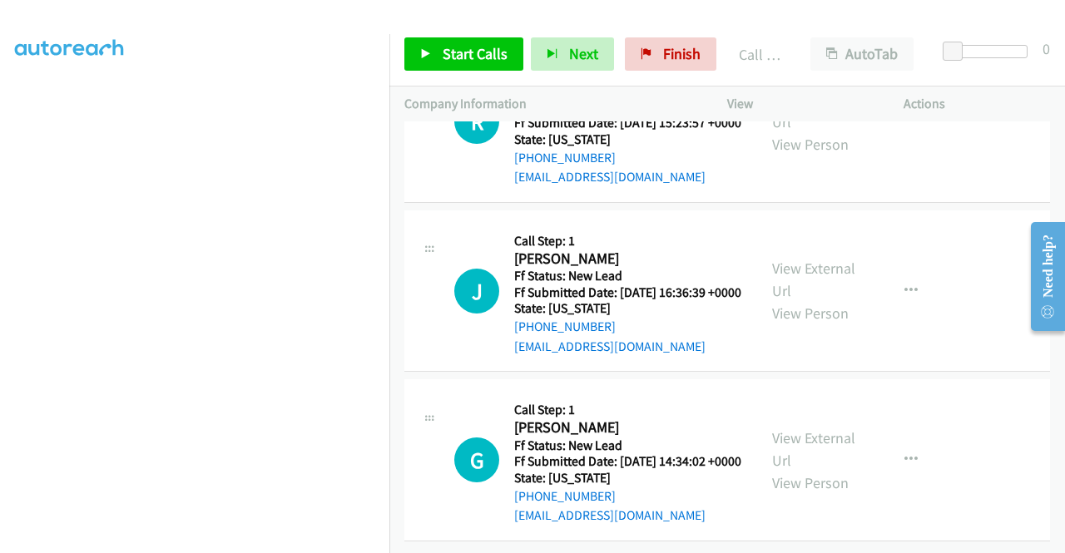
scroll to position [2210, 0]
click at [481, 52] on span "Start Calls" at bounding box center [475, 53] width 65 height 19
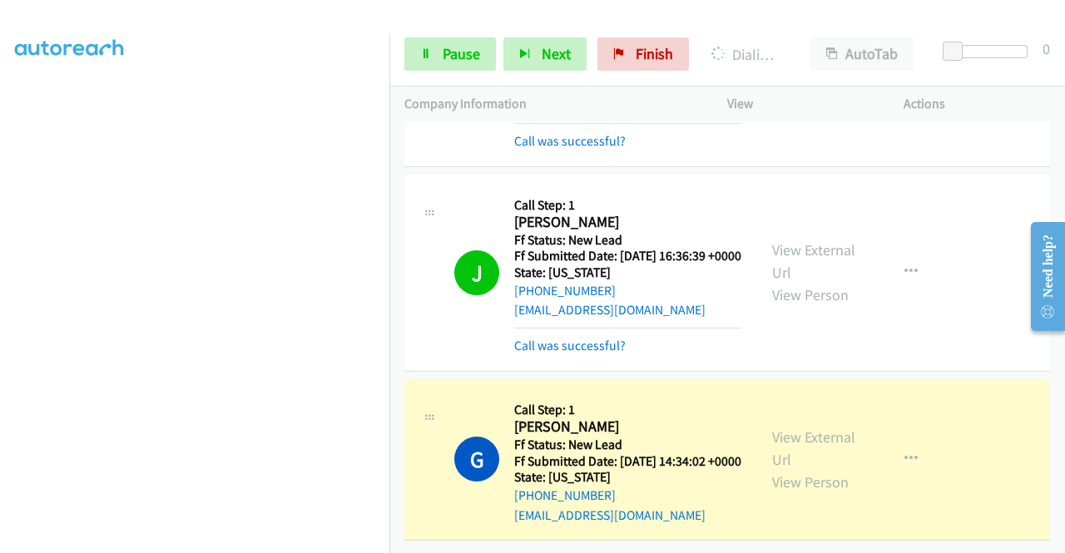
scroll to position [0, 0]
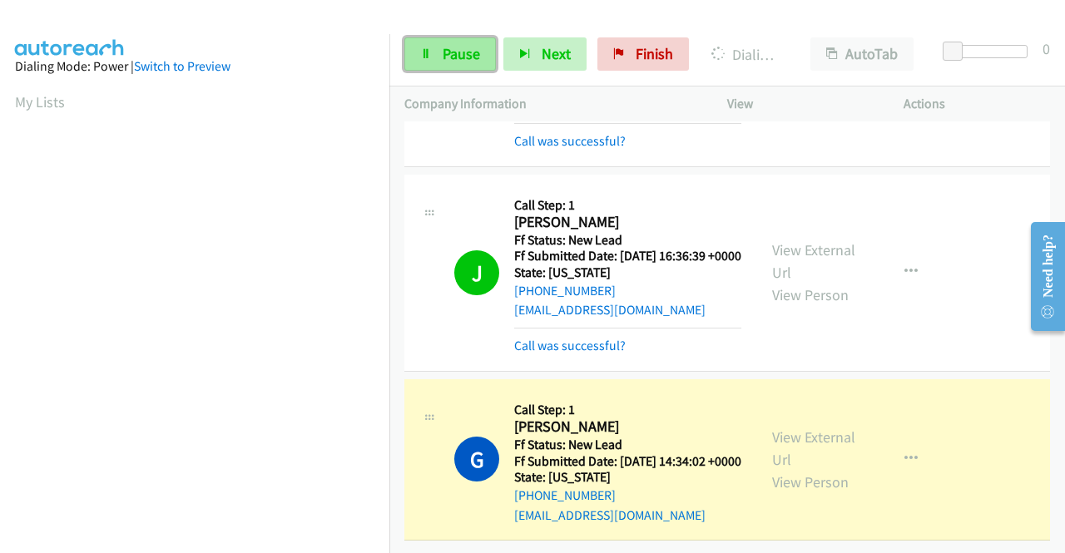
click at [463, 51] on span "Pause" at bounding box center [461, 53] width 37 height 19
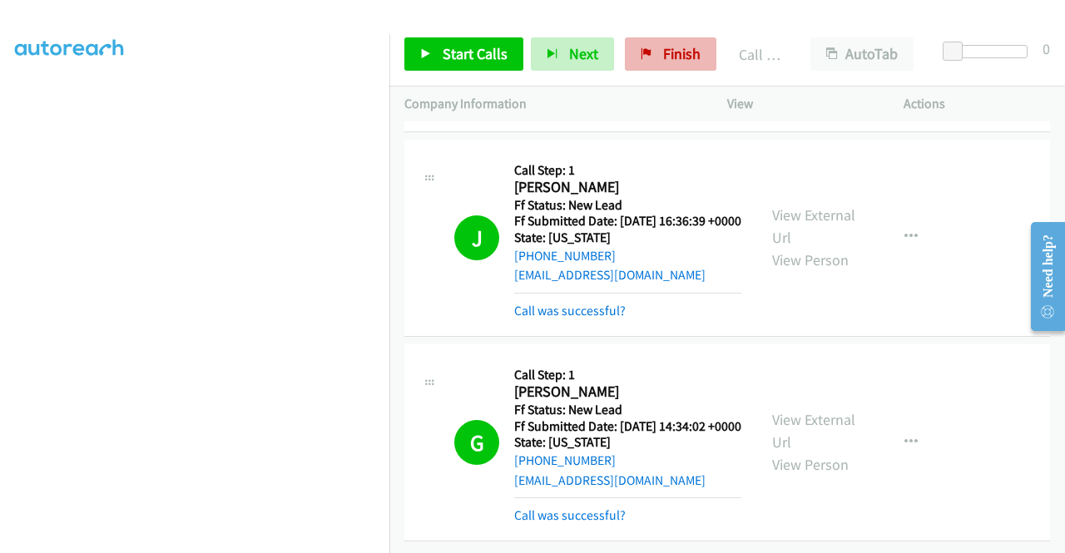
scroll to position [2392, 0]
drag, startPoint x: 666, startPoint y: 34, endPoint x: 662, endPoint y: 46, distance: 12.1
click at [666, 34] on div "Start Calls Pause Next Finish Call Completed AutoTab AutoTab 0" at bounding box center [727, 54] width 676 height 64
click at [663, 50] on span "Finish" at bounding box center [681, 53] width 37 height 19
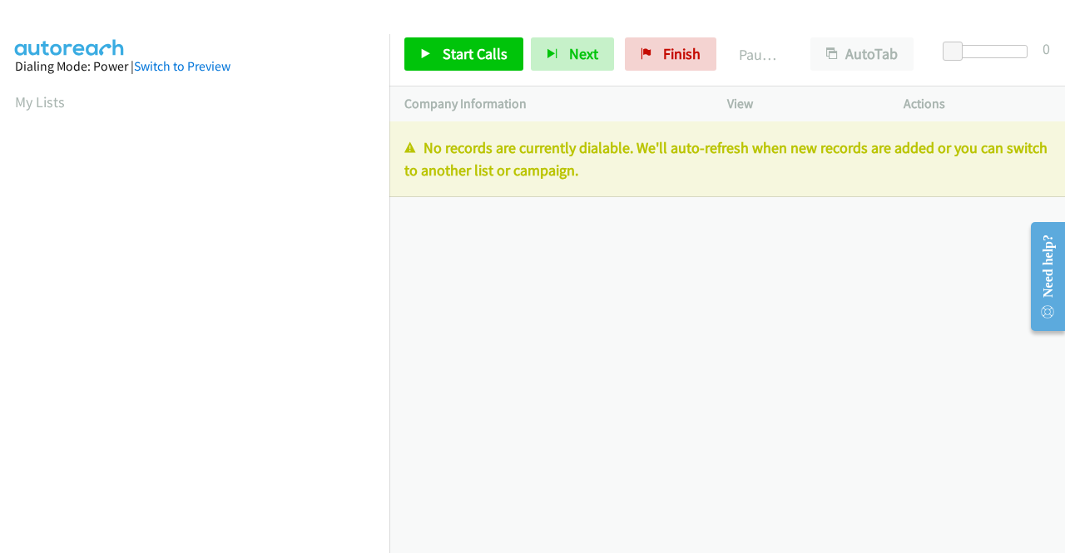
click at [961, 305] on div "[PHONE_NUMBER] Call failed - Please reload the list and try again The Callbar F…" at bounding box center [727, 338] width 676 height 432
click at [950, 277] on div "+1 415-964-1034 Call failed - Please reload the list and try again The Callbar …" at bounding box center [727, 338] width 676 height 432
click at [692, 57] on span "Finish" at bounding box center [681, 53] width 37 height 19
